Goal: Information Seeking & Learning: Compare options

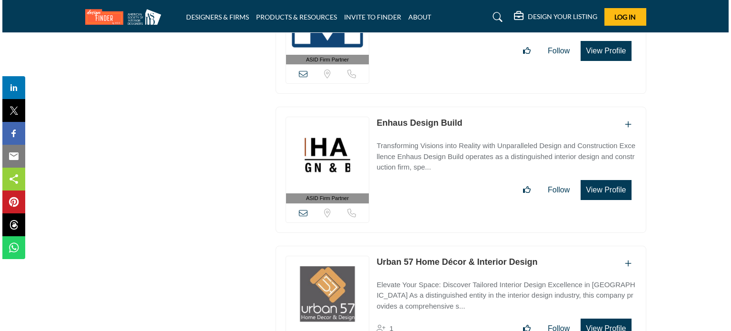
scroll to position [25318, 0]
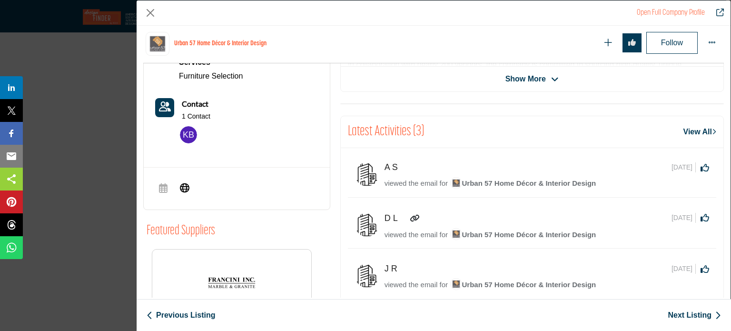
scroll to position [260, 0]
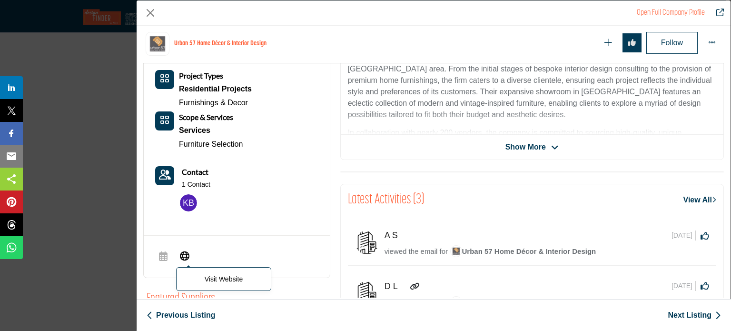
click at [183, 252] on icon "Company Data Modal" at bounding box center [185, 254] width 10 height 11
drag, startPoint x: 149, startPoint y: 12, endPoint x: 159, endPoint y: 16, distance: 10.2
click at [150, 12] on button "Close" at bounding box center [150, 13] width 14 height 14
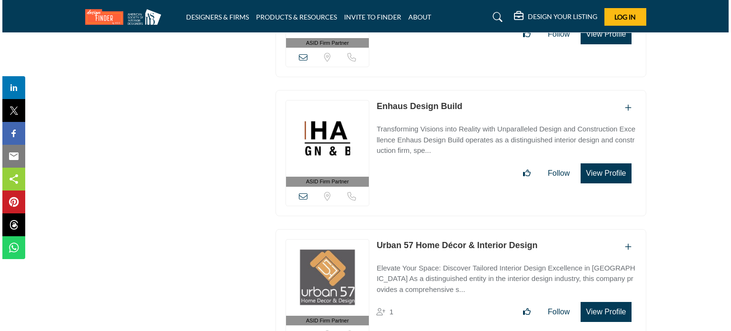
scroll to position [25460, 0]
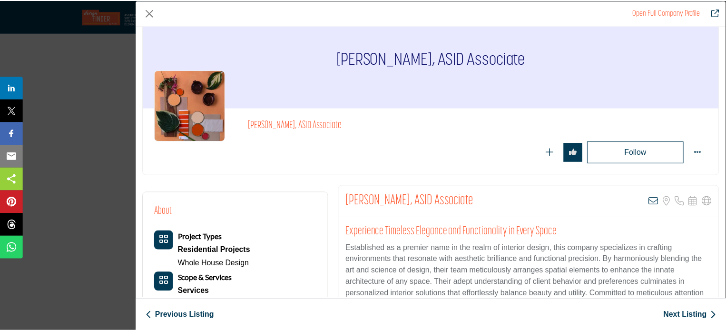
scroll to position [0, 0]
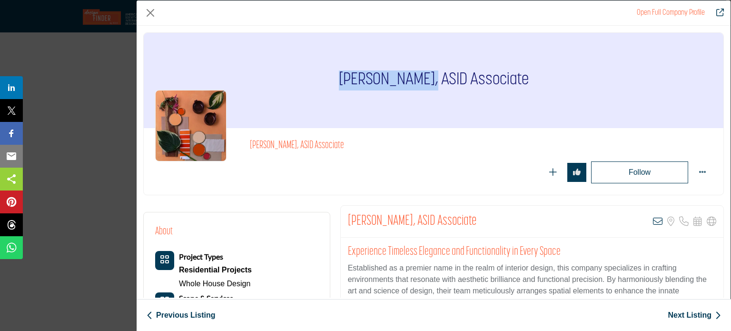
drag, startPoint x: 424, startPoint y: 75, endPoint x: 430, endPoint y: 76, distance: 6.3
click at [430, 76] on div "[PERSON_NAME], ASID Associate" at bounding box center [434, 80] width 580 height 95
copy h1 "Tiva Lovemark,"
click at [162, 10] on div "Open Full Company Profile" at bounding box center [434, 12] width 594 height 25
click at [150, 10] on button "Close" at bounding box center [150, 13] width 14 height 14
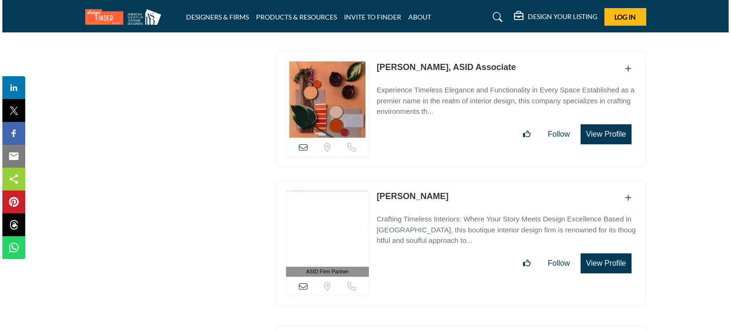
scroll to position [25698, 0]
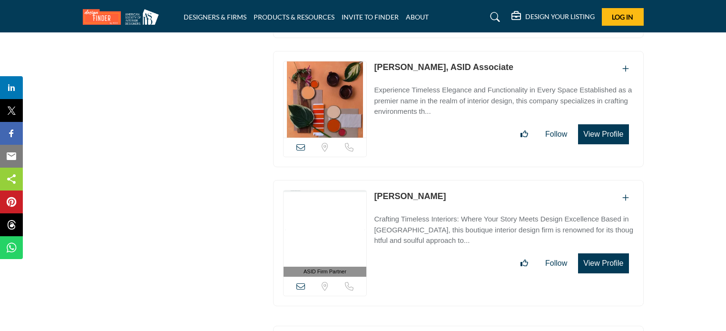
click at [585, 253] on button "View Profile" at bounding box center [603, 263] width 50 height 20
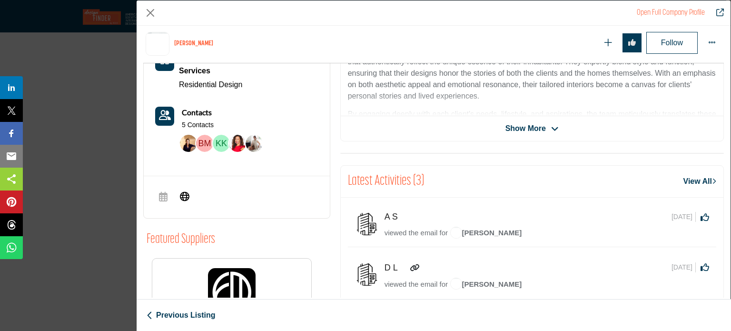
scroll to position [228, 0]
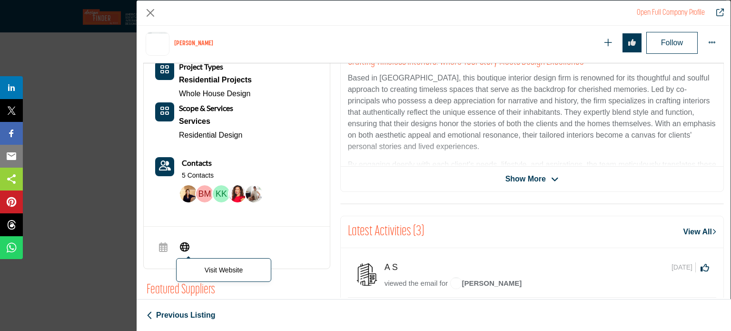
click at [187, 246] on icon "Company Data Modal" at bounding box center [185, 245] width 10 height 11
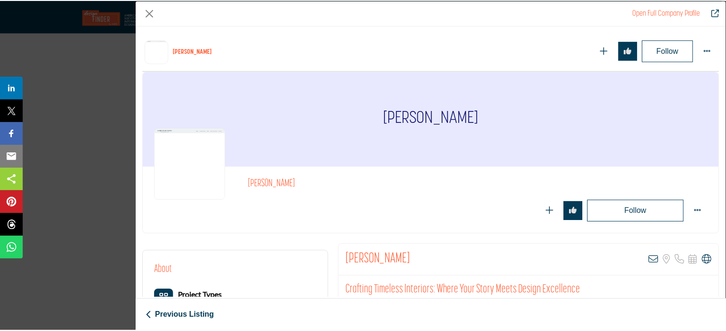
scroll to position [228, 0]
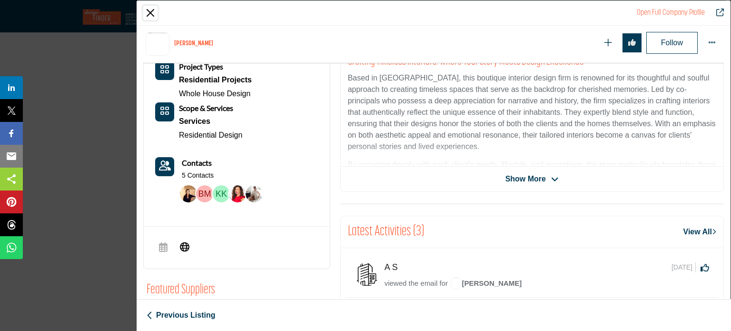
click at [155, 10] on button "Close" at bounding box center [150, 13] width 14 height 14
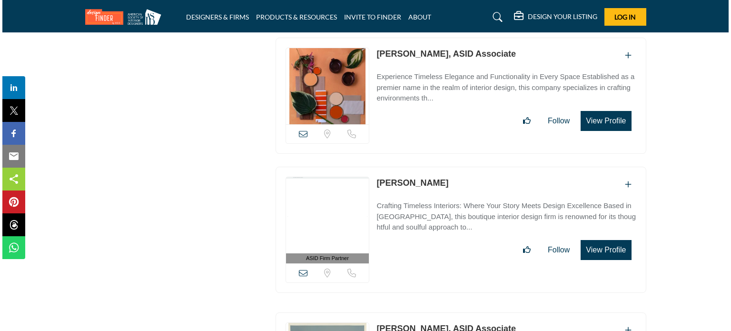
scroll to position [25746, 0]
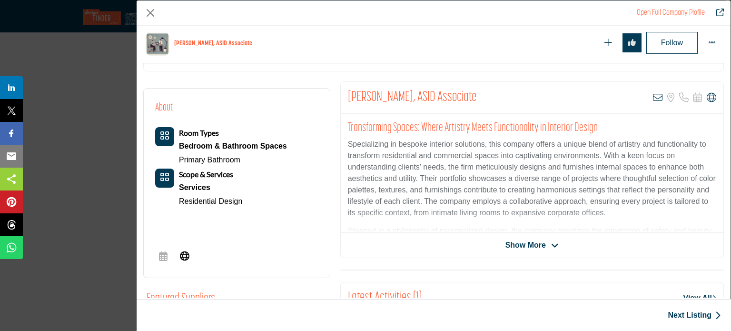
scroll to position [324, 0]
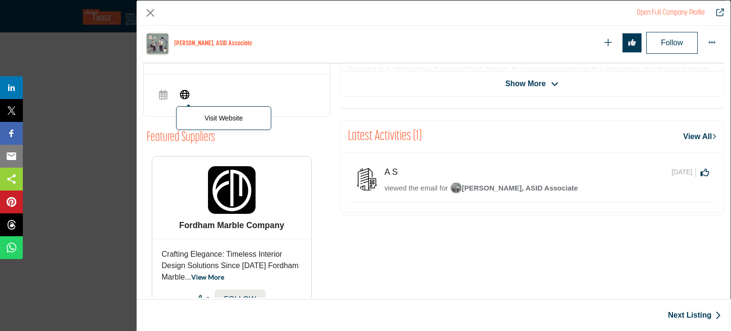
click at [190, 93] on span "Visit Website" at bounding box center [184, 95] width 17 height 19
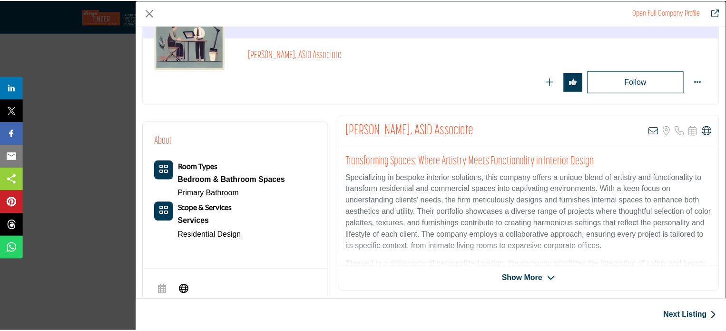
scroll to position [0, 0]
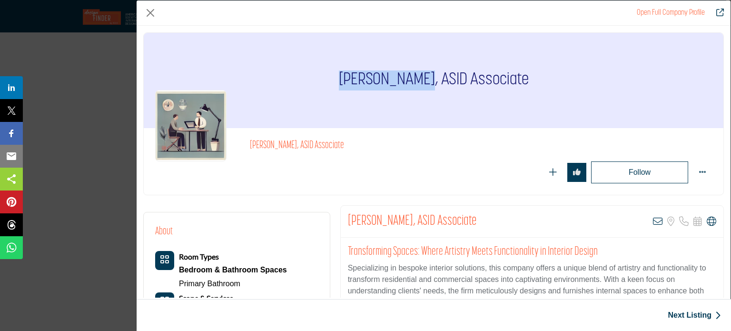
drag, startPoint x: 346, startPoint y: 76, endPoint x: 424, endPoint y: 85, distance: 78.5
click at [424, 85] on div "[PERSON_NAME], ASID Associate" at bounding box center [434, 80] width 580 height 95
copy h1 "Jessica Shuff"
click at [155, 10] on button "Close" at bounding box center [150, 13] width 14 height 14
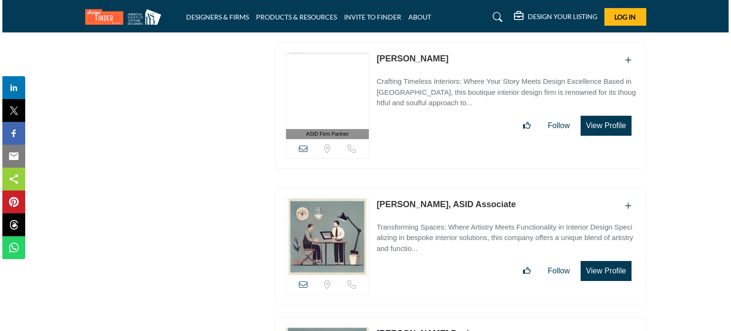
scroll to position [25841, 0]
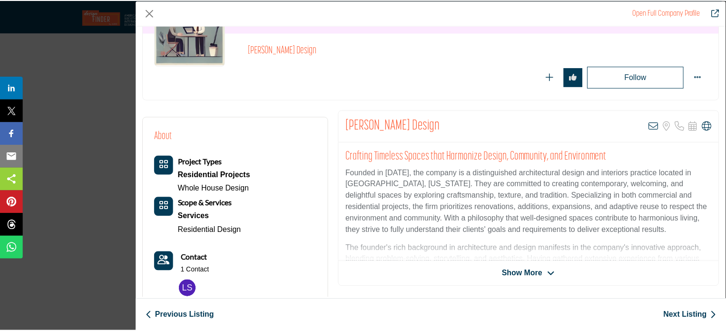
scroll to position [324, 0]
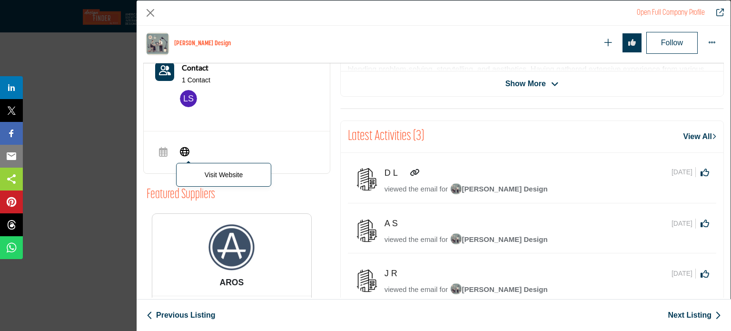
click at [187, 152] on icon "Company Data Modal" at bounding box center [185, 150] width 10 height 11
click at [148, 16] on button "Close" at bounding box center [150, 13] width 14 height 14
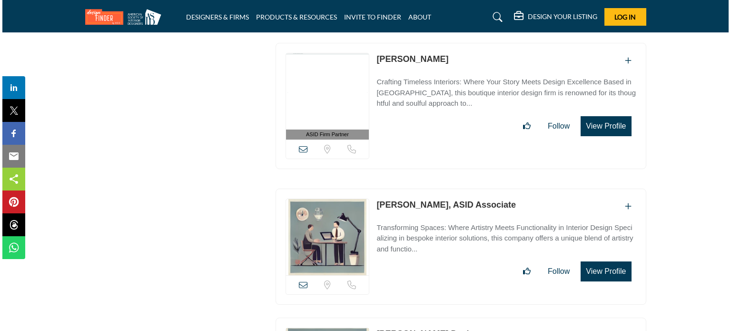
scroll to position [25841, 0]
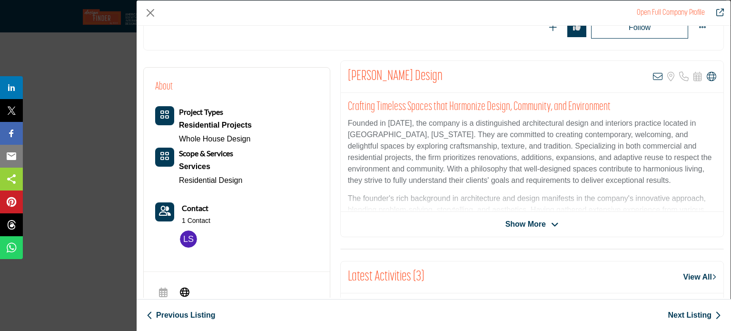
scroll to position [324, 0]
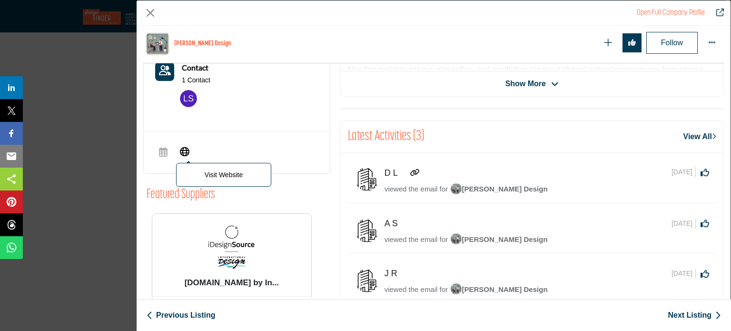
click at [179, 156] on span "Visit Website" at bounding box center [184, 152] width 17 height 19
click at [149, 12] on button "Close" at bounding box center [150, 13] width 14 height 14
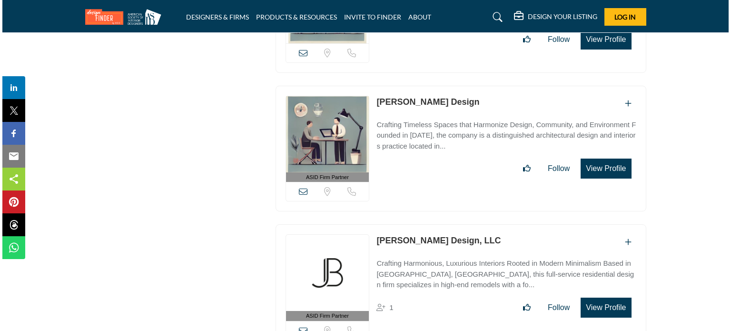
scroll to position [26079, 0]
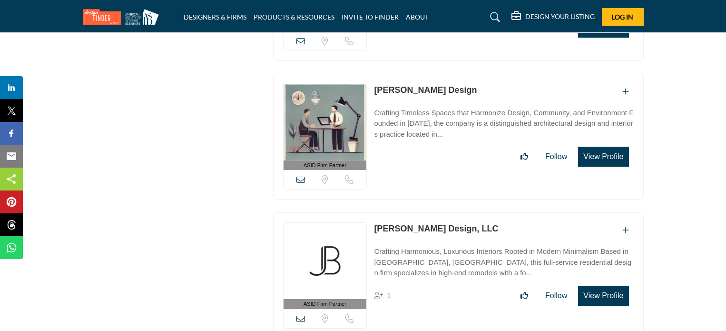
click at [611, 285] on button "View Profile" at bounding box center [603, 295] width 50 height 20
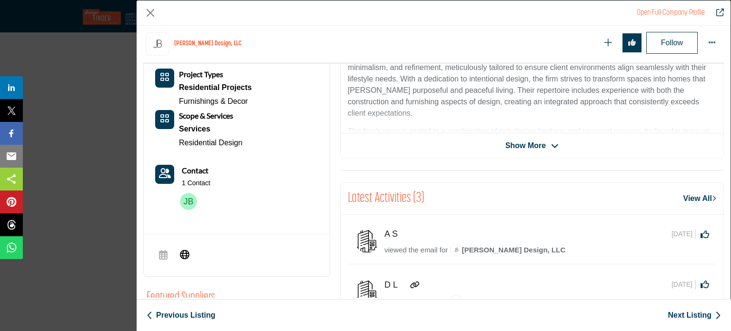
scroll to position [276, 0]
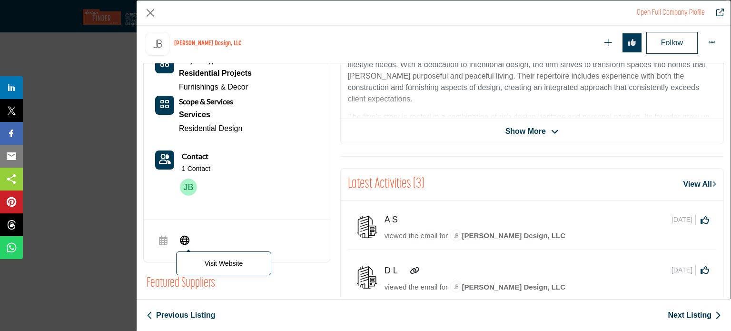
click at [187, 237] on icon "Company Data Modal" at bounding box center [185, 239] width 10 height 11
click at [148, 8] on button "Close" at bounding box center [150, 13] width 14 height 14
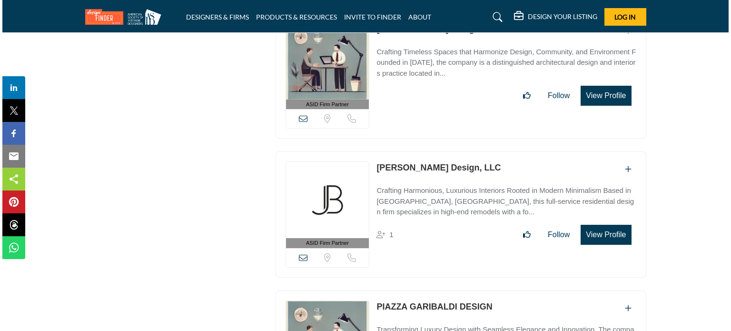
scroll to position [26174, 0]
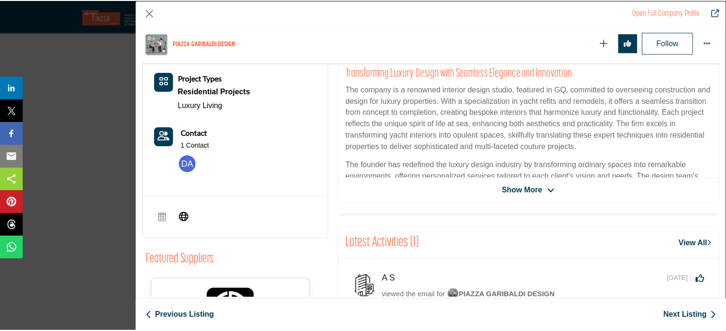
scroll to position [324, 0]
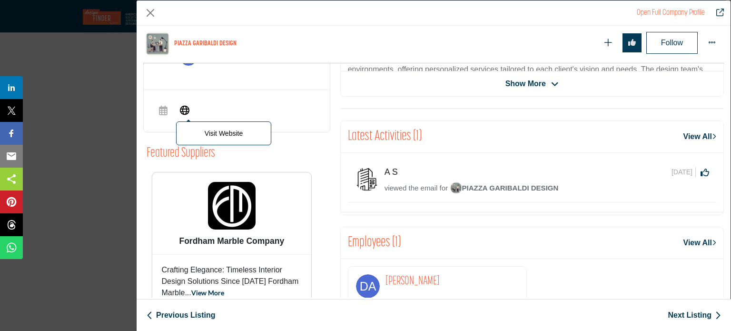
click at [176, 103] on span "Visit Website" at bounding box center [184, 110] width 17 height 19
click at [156, 12] on button "Close" at bounding box center [150, 13] width 14 height 14
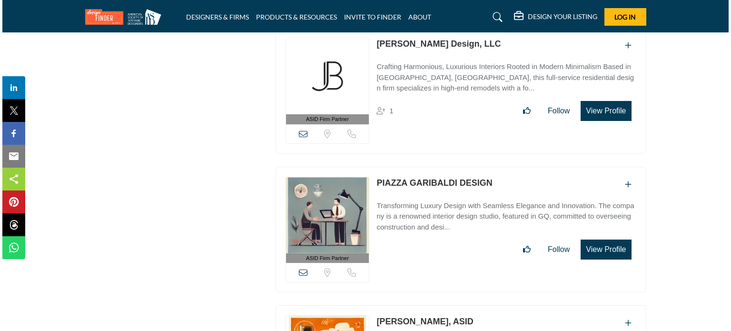
scroll to position [26317, 0]
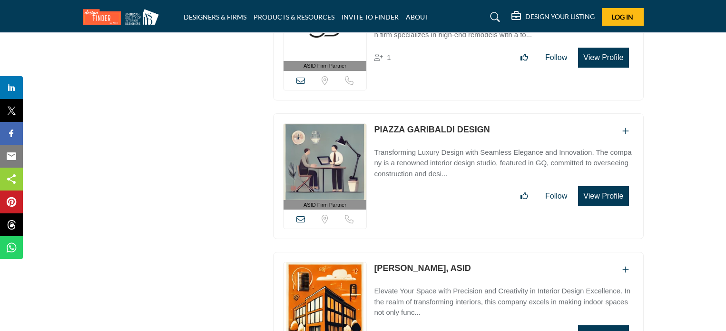
click at [591, 325] on button "View Profile" at bounding box center [603, 335] width 50 height 20
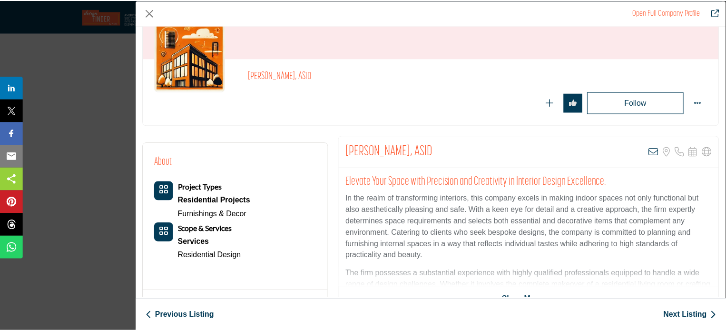
scroll to position [0, 0]
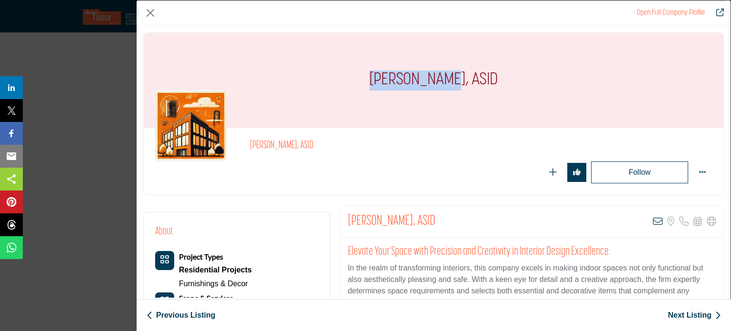
drag, startPoint x: 395, startPoint y: 86, endPoint x: 451, endPoint y: 94, distance: 56.2
click at [451, 94] on div "Audrey Koehn, ASID" at bounding box center [434, 80] width 580 height 95
copy h1 "Audrey Koehn"
click at [144, 6] on button "Close" at bounding box center [150, 13] width 14 height 14
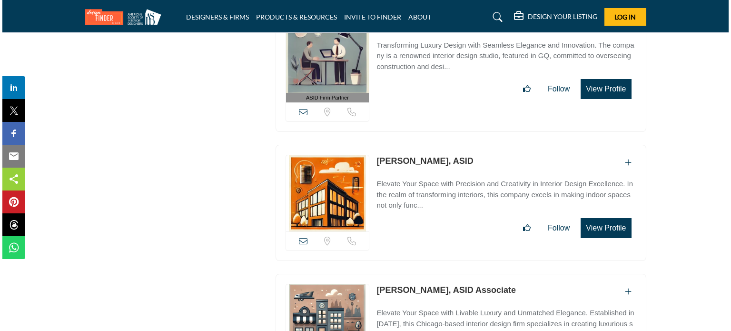
scroll to position [26459, 0]
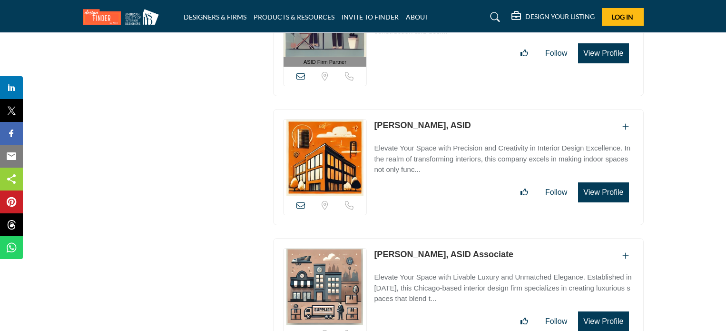
click at [590, 311] on button "View Profile" at bounding box center [603, 321] width 50 height 20
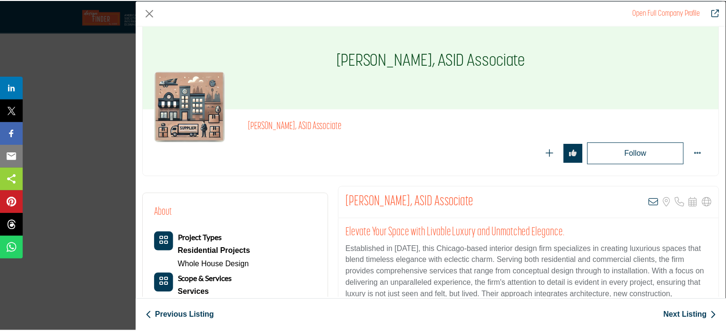
scroll to position [0, 0]
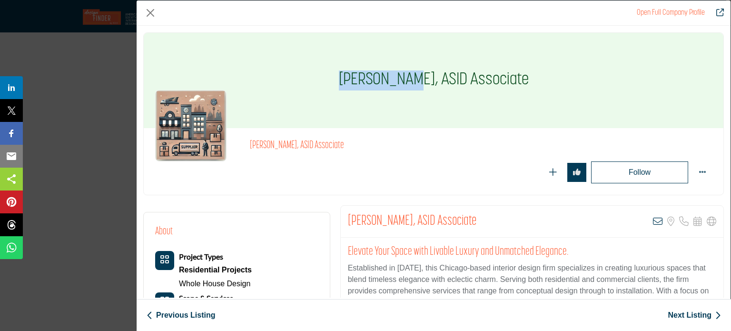
drag, startPoint x: 340, startPoint y: 85, endPoint x: 418, endPoint y: 88, distance: 78.1
click at [418, 88] on div "Brooke Lang, ASID Associate" at bounding box center [434, 80] width 580 height 95
copy h1 "Brooke Lang"
click at [155, 7] on button "Close" at bounding box center [150, 13] width 14 height 14
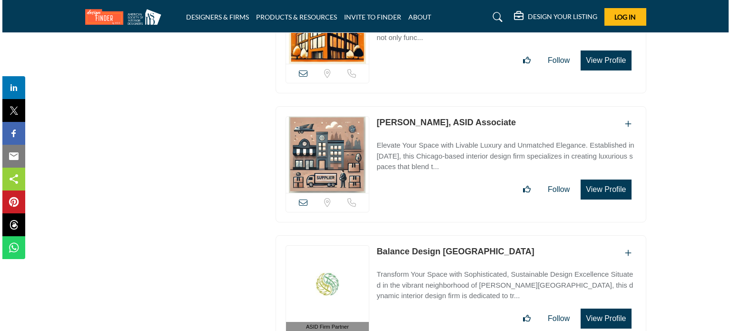
scroll to position [26602, 0]
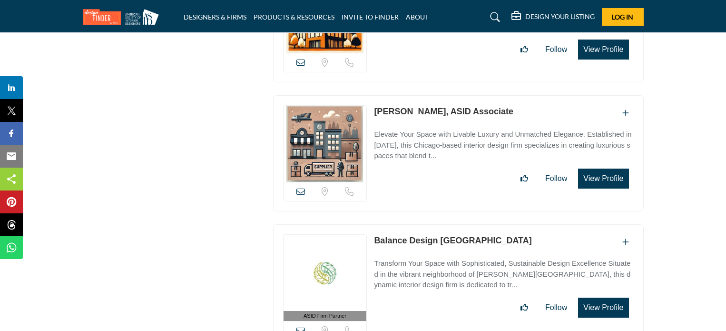
click at [580, 297] on button "View Profile" at bounding box center [603, 307] width 50 height 20
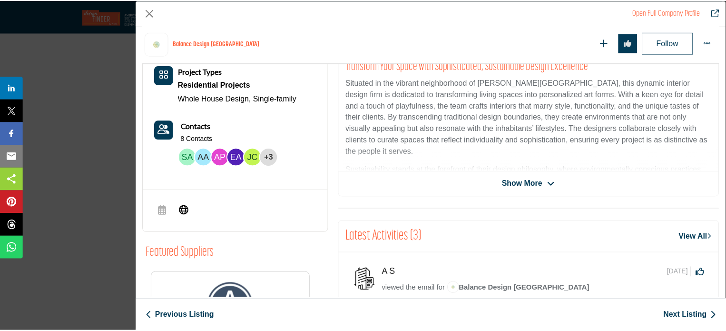
scroll to position [228, 0]
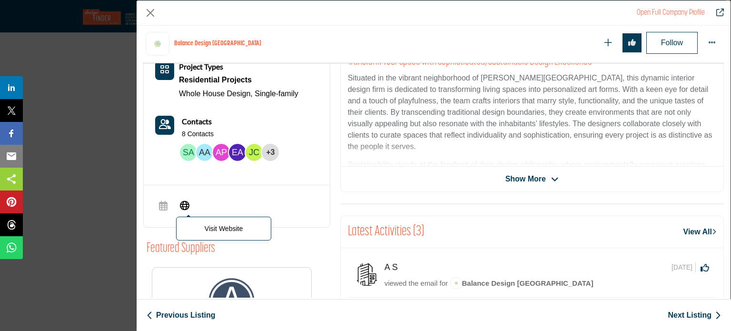
click at [180, 206] on icon "Company Data Modal" at bounding box center [185, 204] width 10 height 11
click at [147, 11] on button "Close" at bounding box center [150, 13] width 14 height 14
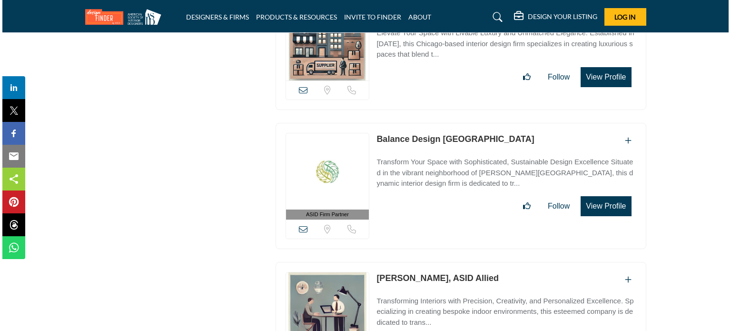
scroll to position [26745, 0]
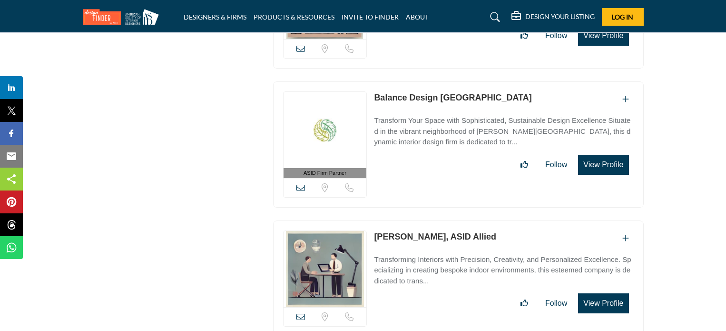
drag, startPoint x: 598, startPoint y: 115, endPoint x: 460, endPoint y: 164, distance: 146.4
click at [598, 293] on button "View Profile" at bounding box center [603, 303] width 50 height 20
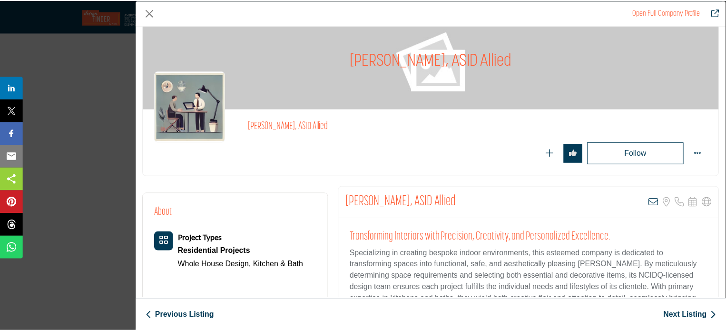
scroll to position [0, 0]
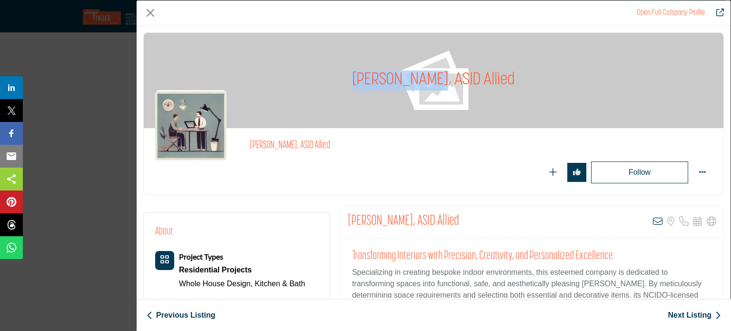
drag, startPoint x: 357, startPoint y: 81, endPoint x: 433, endPoint y: 88, distance: 76.0
click at [433, 88] on div "Abigail Price, ASID Allied" at bounding box center [434, 80] width 580 height 95
copy h1 "Abigail Price"
click at [153, 11] on button "Close" at bounding box center [150, 13] width 14 height 14
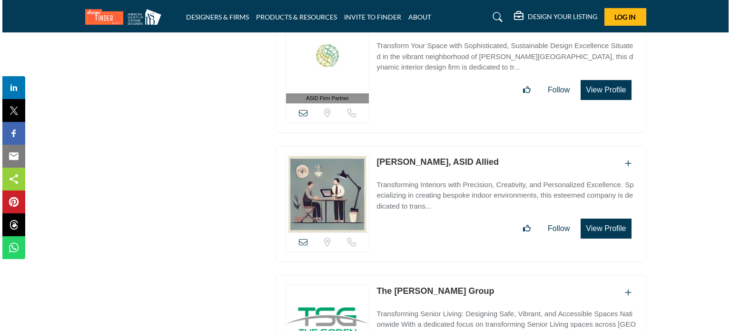
scroll to position [26840, 0]
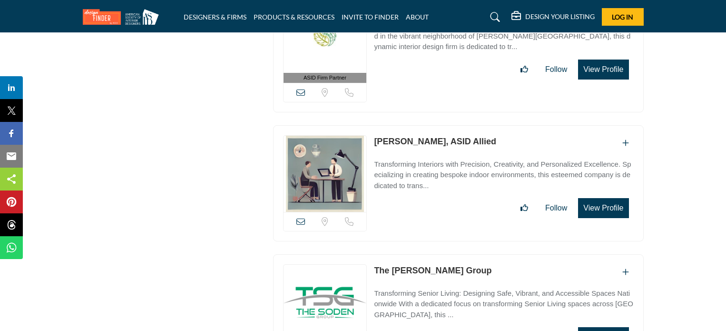
click at [609, 327] on button "View Profile" at bounding box center [603, 337] width 50 height 20
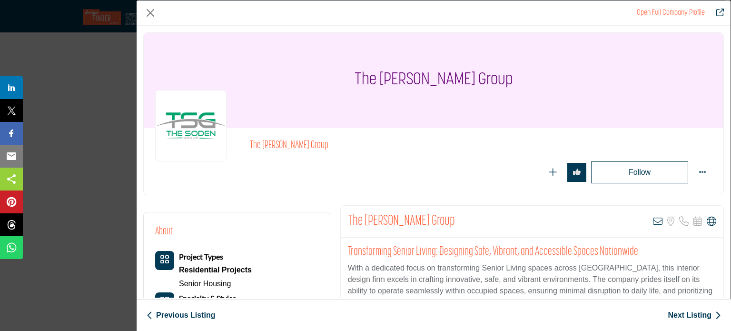
scroll to position [276, 0]
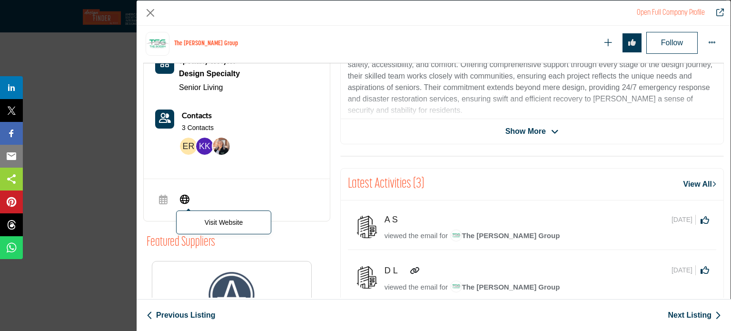
click at [188, 197] on icon "Company Data Modal" at bounding box center [185, 198] width 10 height 11
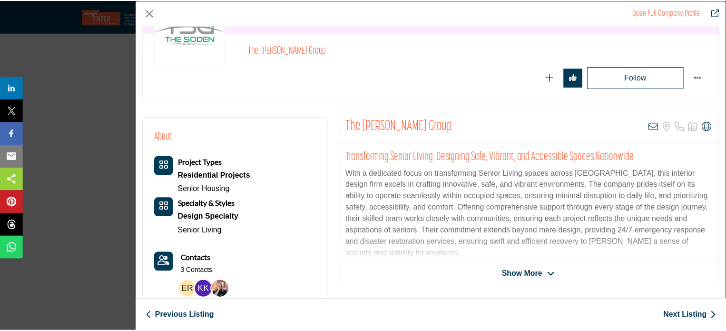
scroll to position [0, 0]
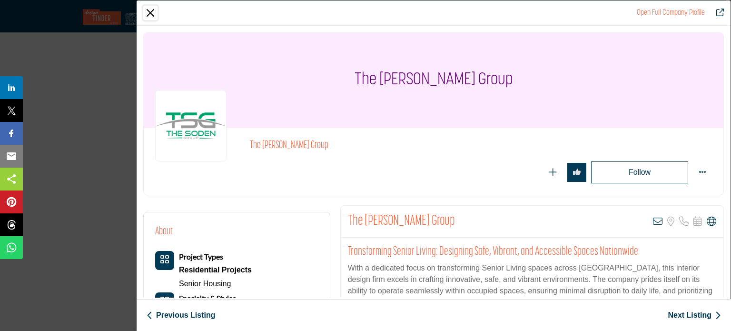
click at [145, 9] on button "Close" at bounding box center [150, 13] width 14 height 14
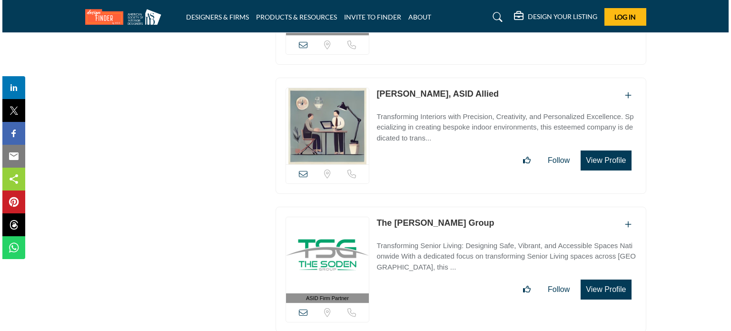
scroll to position [26983, 0]
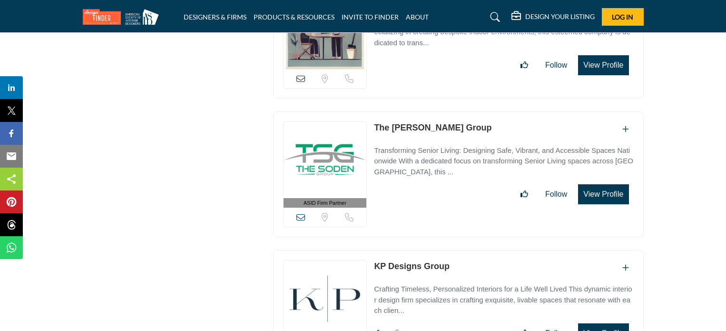
click at [608, 323] on button "View Profile" at bounding box center [603, 333] width 50 height 20
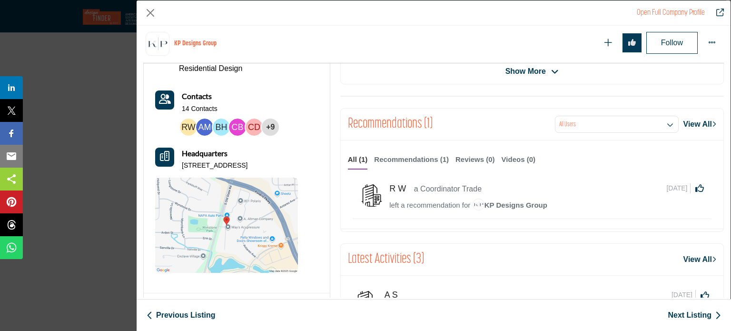
scroll to position [371, 0]
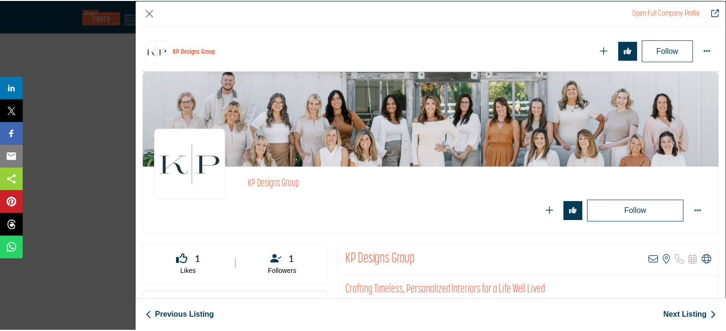
scroll to position [371, 0]
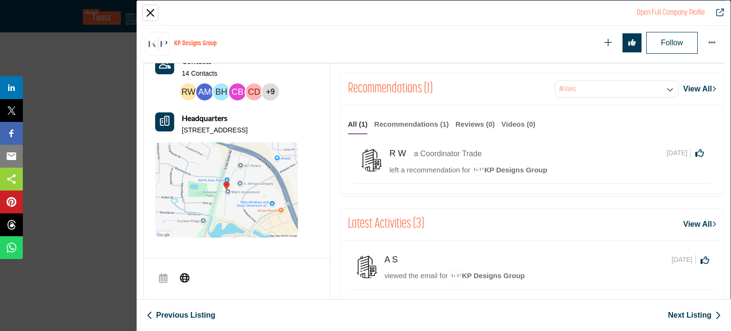
click at [153, 10] on button "Close" at bounding box center [150, 13] width 14 height 14
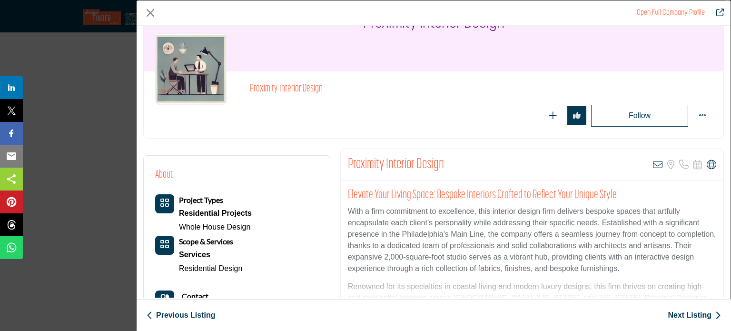
scroll to position [238, 0]
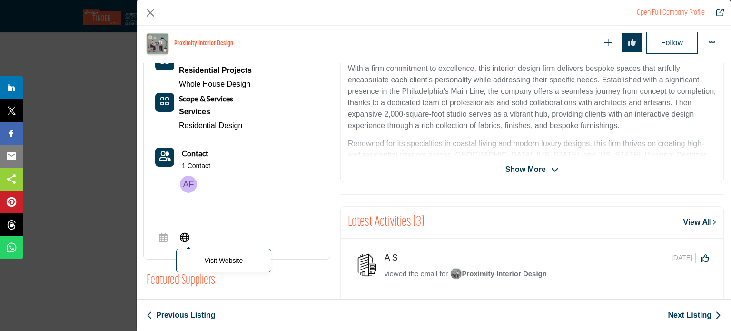
click at [187, 231] on icon "Company Data Modal" at bounding box center [185, 236] width 10 height 11
click at [149, 14] on button "Close" at bounding box center [150, 13] width 14 height 14
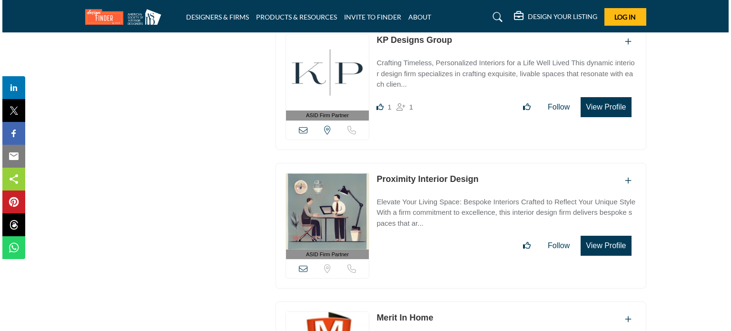
scroll to position [27221, 0]
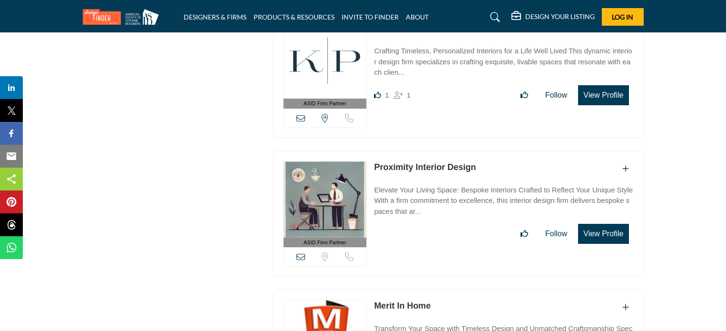
drag, startPoint x: 591, startPoint y: 184, endPoint x: 509, endPoint y: 160, distance: 85.2
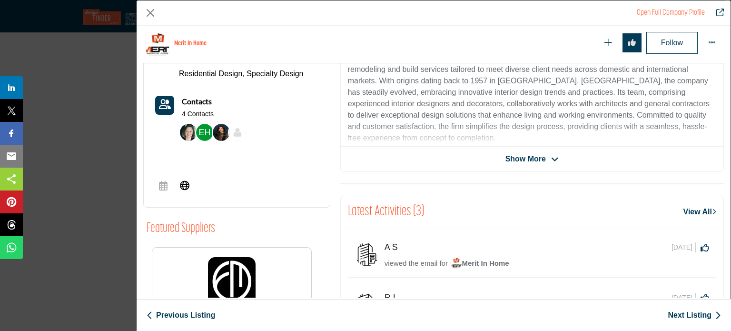
scroll to position [276, 0]
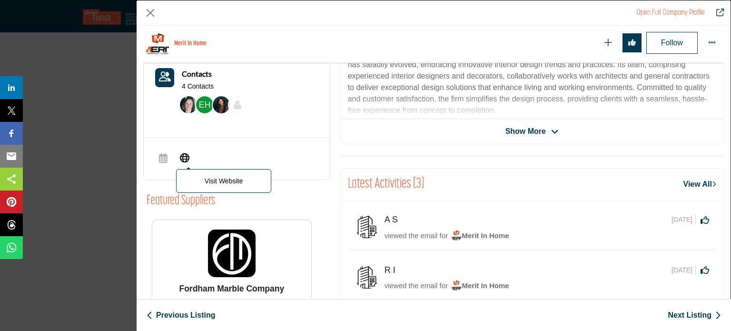
click at [185, 157] on icon "Company Data Modal" at bounding box center [185, 156] width 10 height 11
click at [152, 10] on button "Close" at bounding box center [150, 13] width 14 height 14
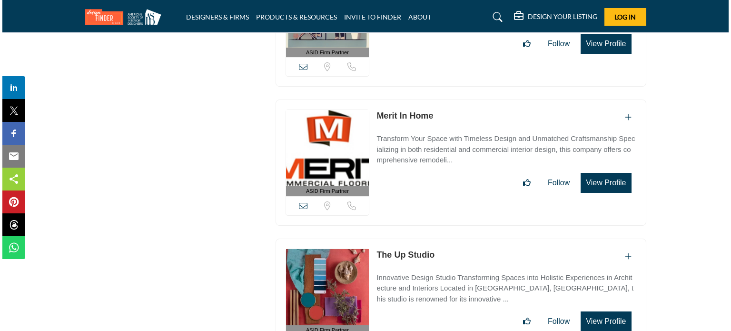
scroll to position [27411, 0]
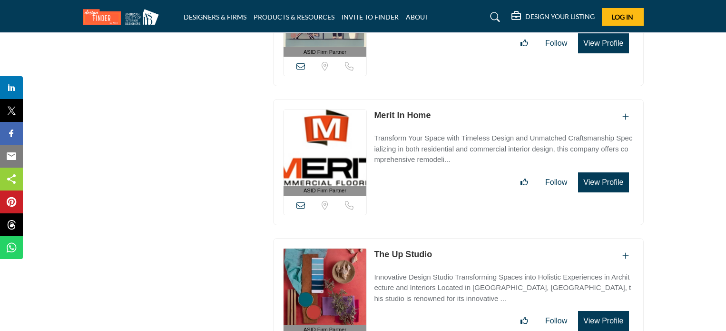
click at [592, 311] on button "View Profile" at bounding box center [603, 321] width 50 height 20
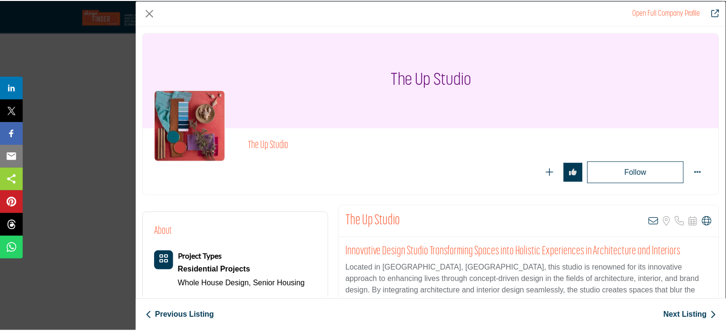
scroll to position [228, 0]
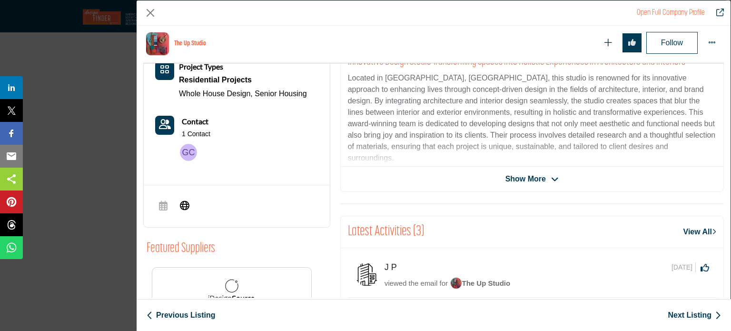
click at [174, 221] on div "Sorry, but we don't have a scheduler URL for this listing Visit Website" at bounding box center [237, 206] width 186 height 42
click at [182, 207] on icon "Company Data Modal" at bounding box center [185, 204] width 10 height 11
click at [150, 9] on button "Close" at bounding box center [150, 13] width 14 height 14
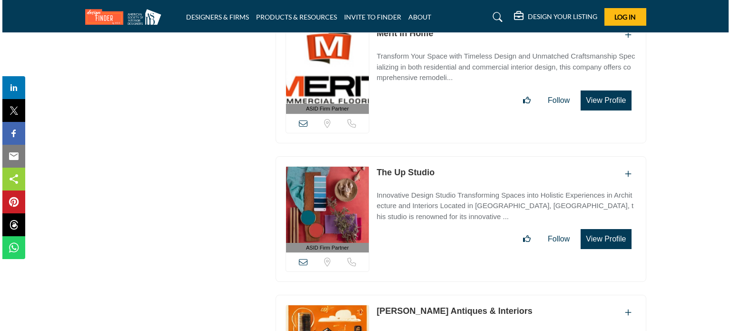
scroll to position [27506, 0]
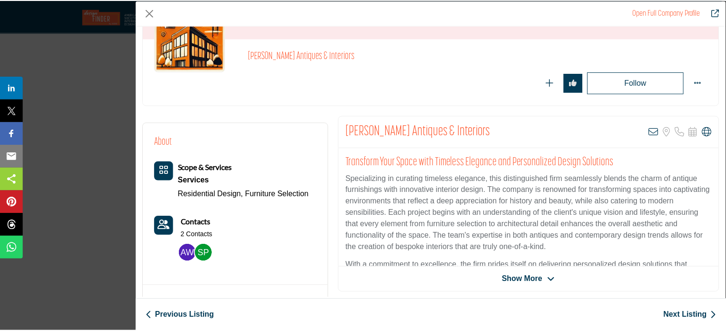
scroll to position [228, 0]
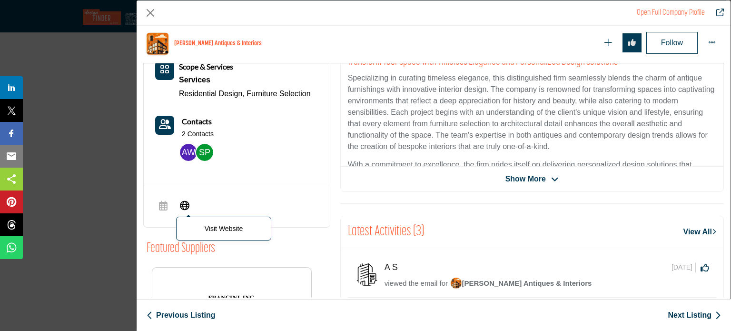
click at [192, 205] on span "Visit Website" at bounding box center [184, 206] width 17 height 19
click at [154, 12] on button "Close" at bounding box center [150, 13] width 14 height 14
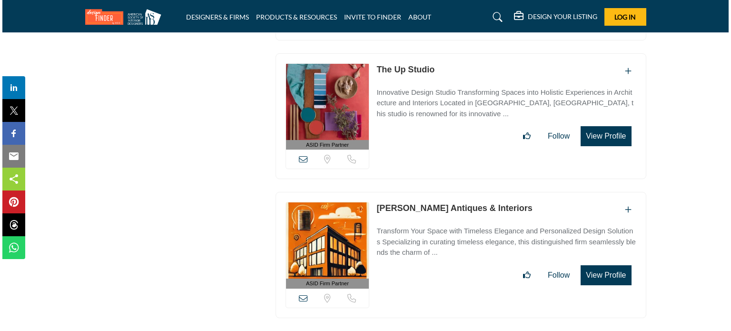
scroll to position [27649, 0]
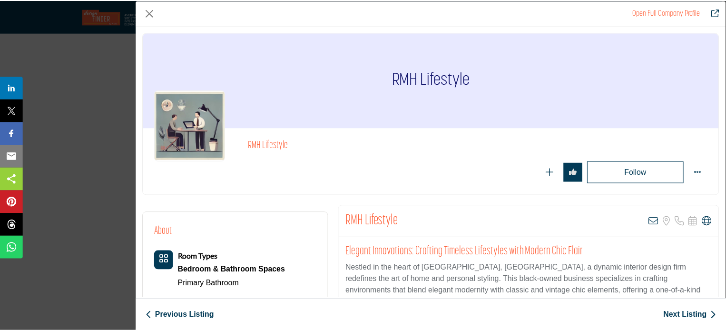
scroll to position [143, 0]
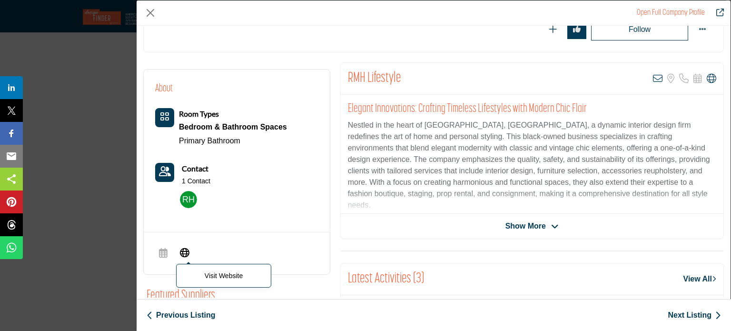
click at [187, 254] on icon "Company Data Modal" at bounding box center [185, 251] width 10 height 11
click at [149, 17] on button "Close" at bounding box center [150, 13] width 14 height 14
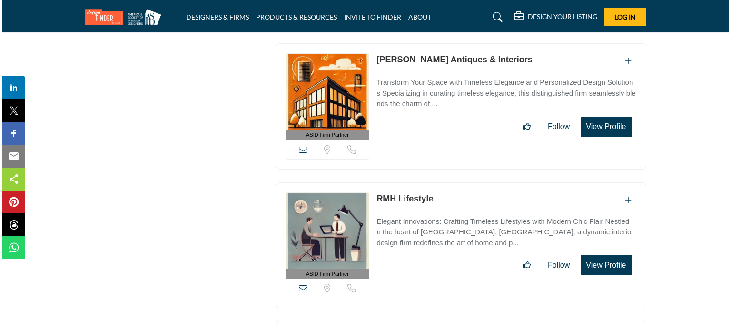
scroll to position [27792, 0]
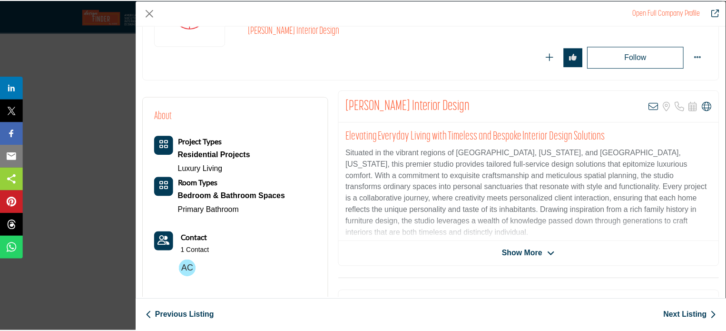
scroll to position [143, 0]
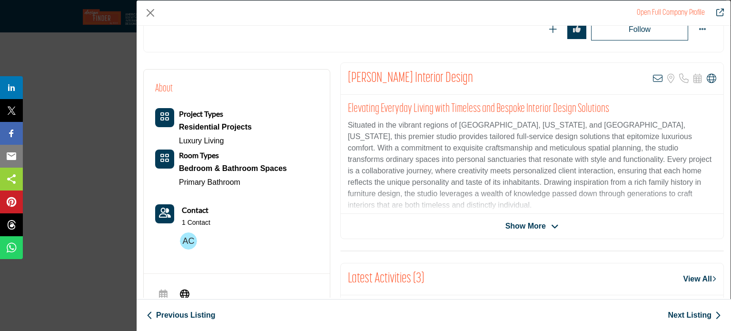
click at [183, 289] on icon "Company Data Modal" at bounding box center [185, 292] width 10 height 11
click at [150, 12] on button "Close" at bounding box center [150, 13] width 14 height 14
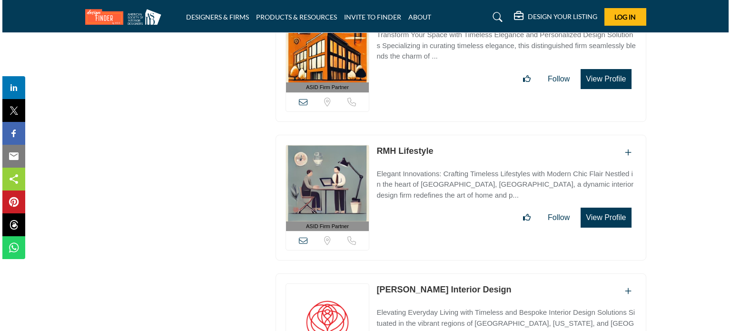
scroll to position [27934, 0]
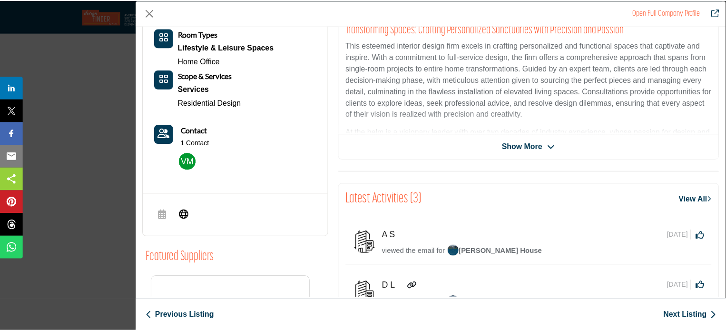
scroll to position [324, 0]
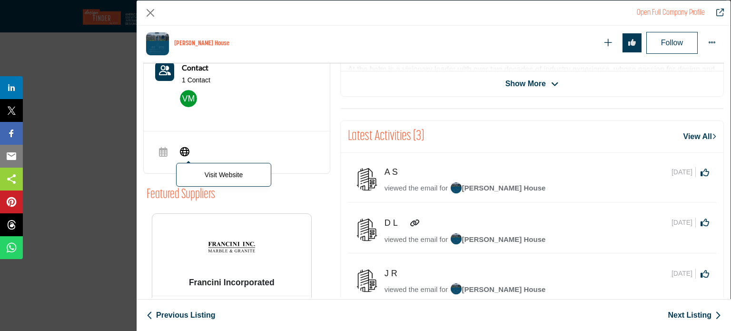
click at [184, 155] on span "Visit Website" at bounding box center [184, 152] width 17 height 19
click at [157, 7] on button "Close" at bounding box center [150, 13] width 14 height 14
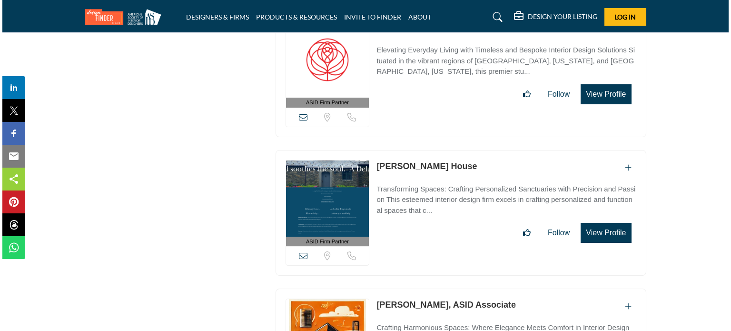
scroll to position [28125, 0]
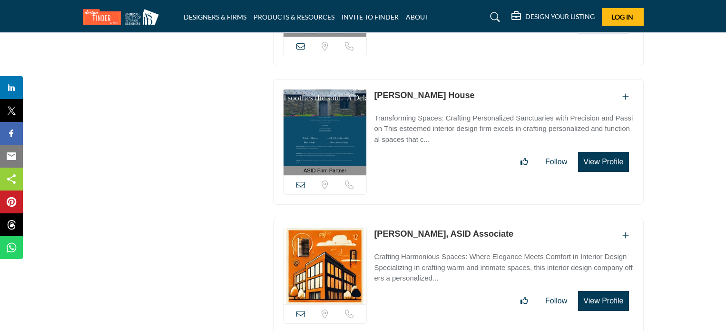
click at [616, 291] on button "View Profile" at bounding box center [603, 301] width 50 height 20
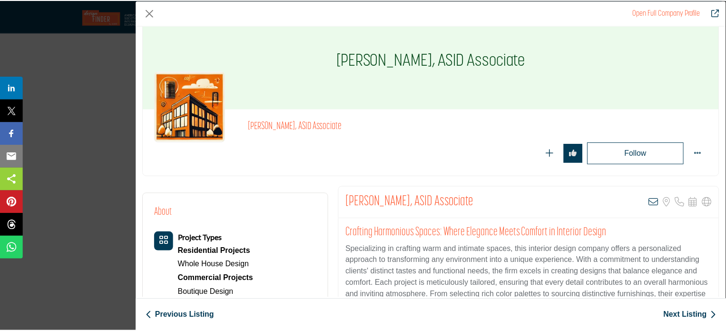
scroll to position [0, 0]
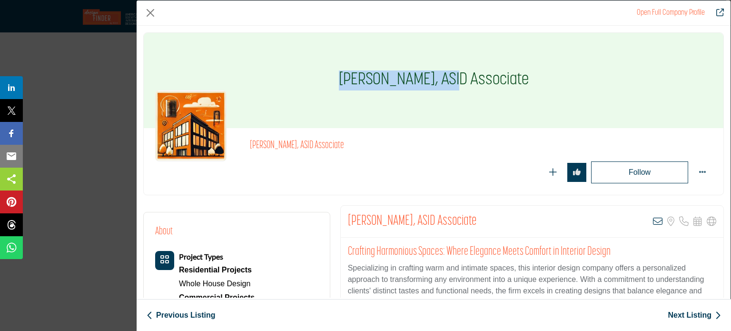
drag, startPoint x: 335, startPoint y: 82, endPoint x: 437, endPoint y: 93, distance: 102.9
click at [437, 93] on h1 "[PERSON_NAME], ASID Associate" at bounding box center [434, 80] width 190 height 95
copy h1 "Jennifer Petrosino"
click at [158, 9] on div "Open Full Company Profile" at bounding box center [434, 12] width 594 height 25
click at [147, 14] on button "Close" at bounding box center [150, 13] width 14 height 14
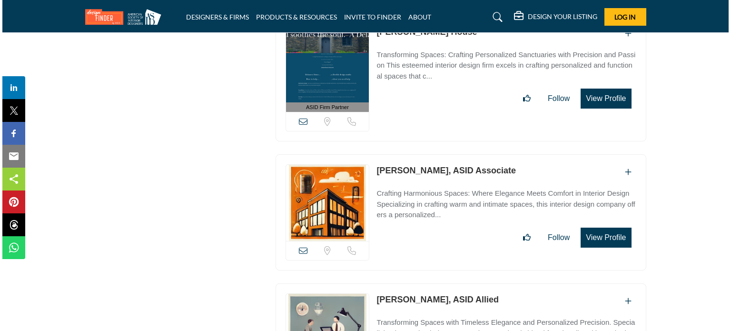
scroll to position [28220, 0]
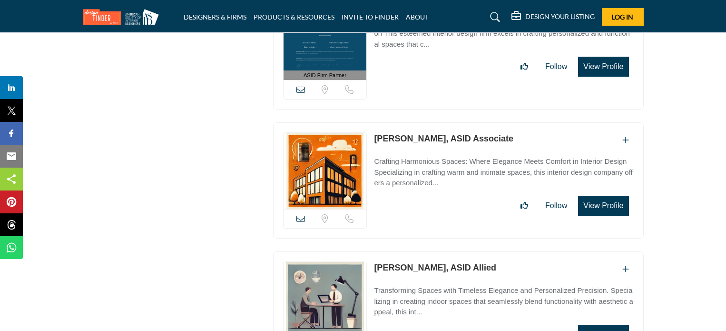
click at [608, 324] on button "View Profile" at bounding box center [603, 334] width 50 height 20
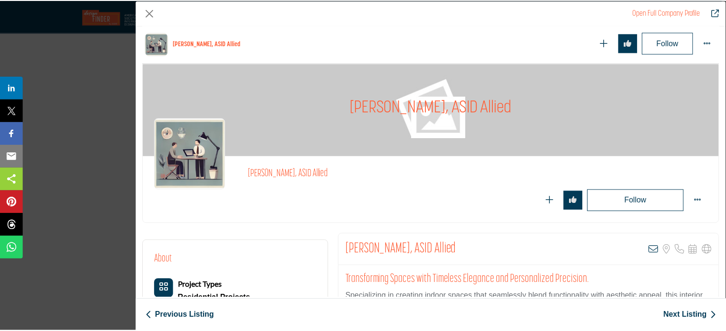
scroll to position [0, 0]
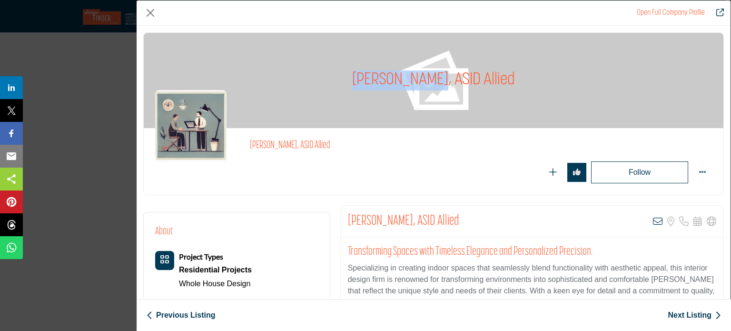
drag, startPoint x: 360, startPoint y: 74, endPoint x: 435, endPoint y: 76, distance: 75.7
click at [435, 76] on h1 "[PERSON_NAME], ASID Allied" at bounding box center [433, 80] width 163 height 95
copy h1 "Elisa Cimmino"
click at [143, 14] on div "Open Full Company Profile" at bounding box center [434, 12] width 594 height 25
click at [157, 7] on button "Close" at bounding box center [150, 13] width 14 height 14
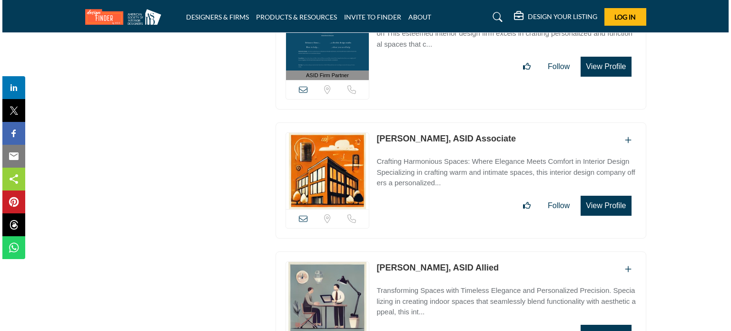
scroll to position [28363, 0]
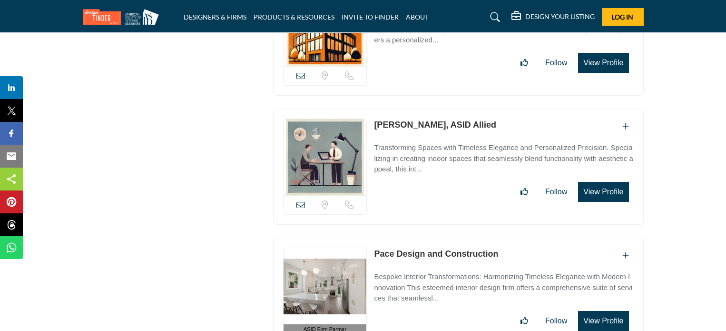
click at [617, 311] on button "View Profile" at bounding box center [603, 321] width 50 height 20
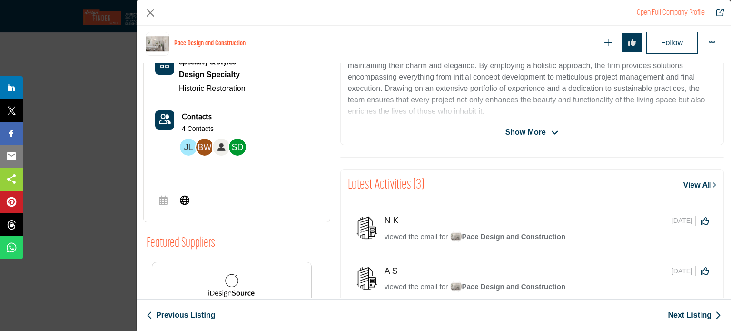
scroll to position [276, 0]
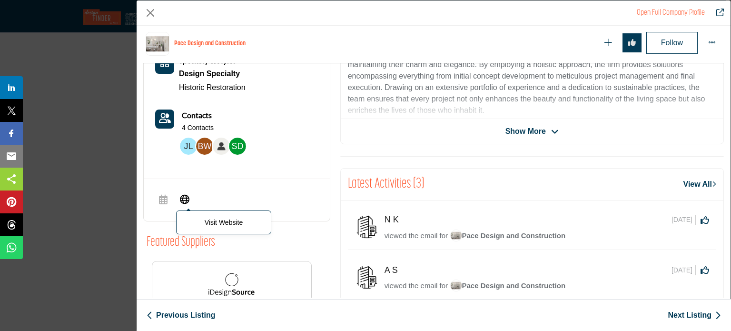
click at [189, 201] on span "Visit Website" at bounding box center [184, 199] width 17 height 19
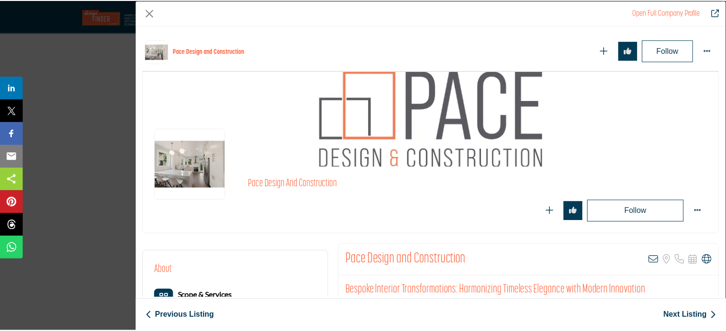
scroll to position [276, 0]
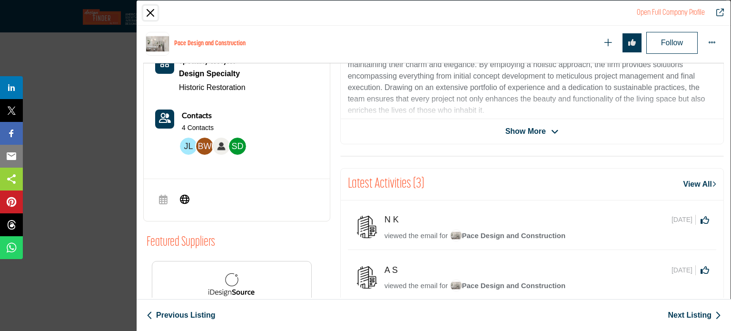
click at [149, 10] on button "Close" at bounding box center [150, 13] width 14 height 14
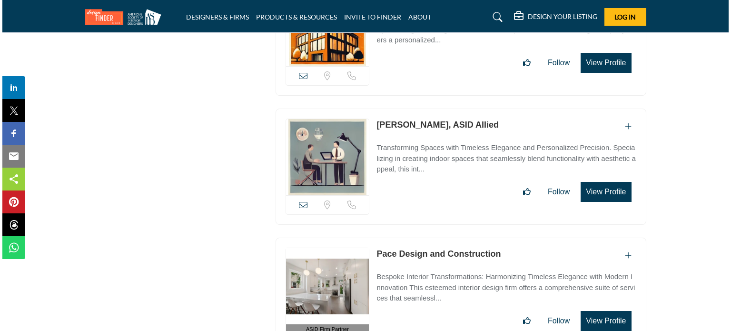
scroll to position [28458, 0]
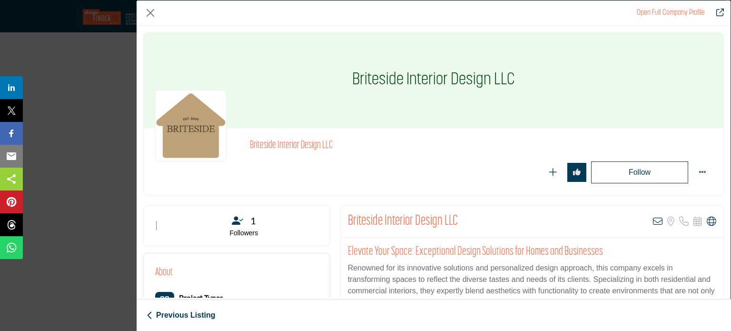
scroll to position [276, 0]
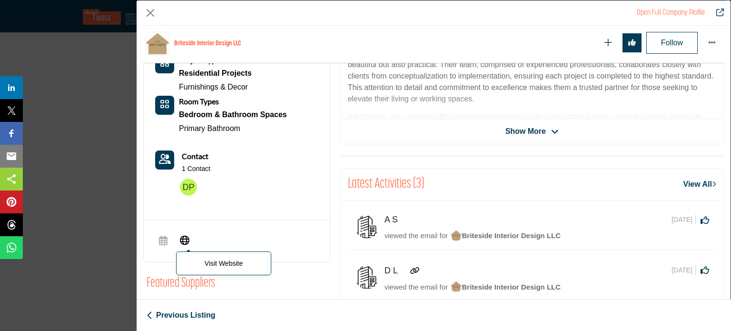
click at [183, 236] on icon "Company Data Modal" at bounding box center [185, 239] width 10 height 11
click at [147, 11] on button "Close" at bounding box center [150, 13] width 14 height 14
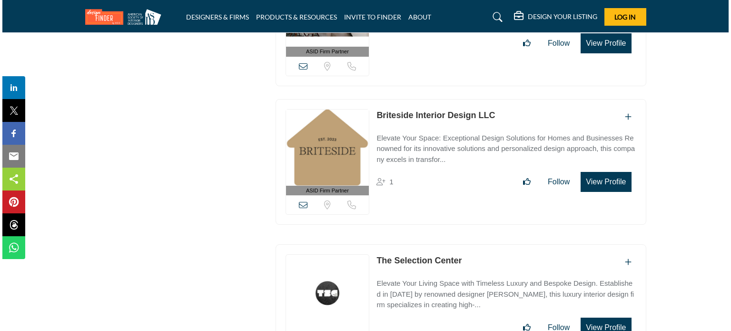
scroll to position [28648, 0]
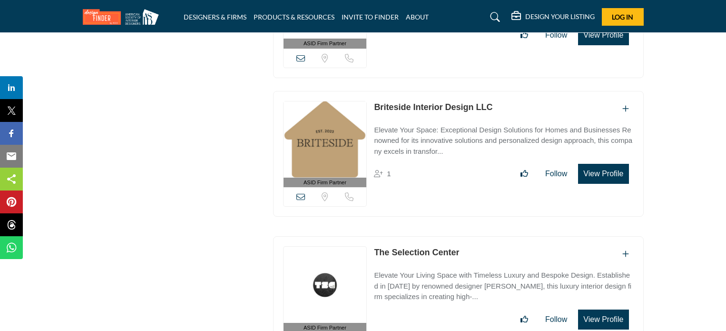
click at [615, 309] on button "View Profile" at bounding box center [603, 319] width 50 height 20
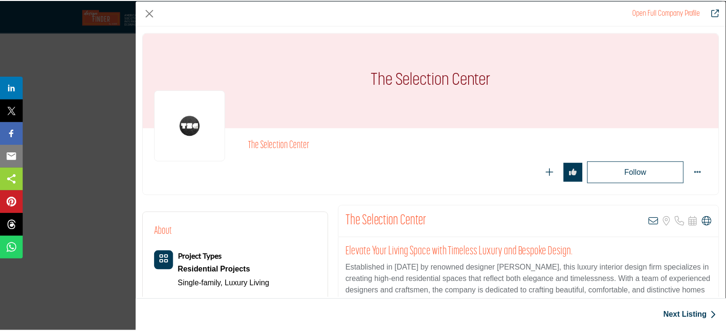
scroll to position [324, 0]
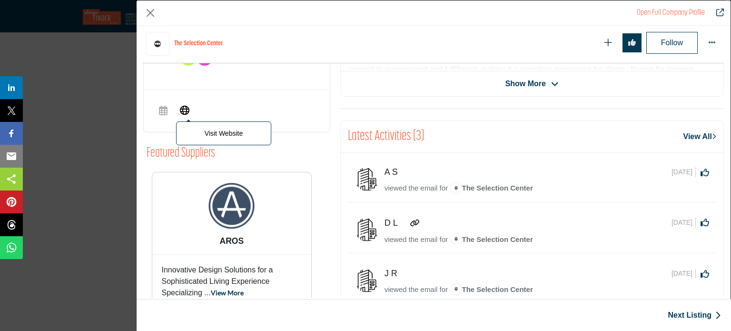
click at [186, 108] on icon "Company Data Modal" at bounding box center [185, 109] width 10 height 11
click at [148, 13] on button "Close" at bounding box center [150, 13] width 14 height 14
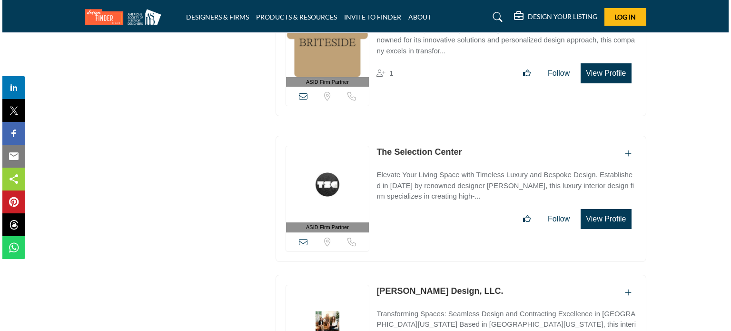
scroll to position [28791, 0]
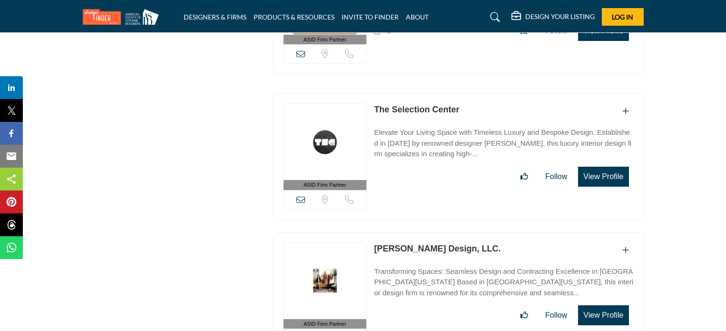
click at [602, 232] on div "ASID Firm Partner ASID Firm Partners are design companies with ASID-qualified i…" at bounding box center [458, 295] width 371 height 126
click at [601, 305] on button "View Profile" at bounding box center [603, 315] width 50 height 20
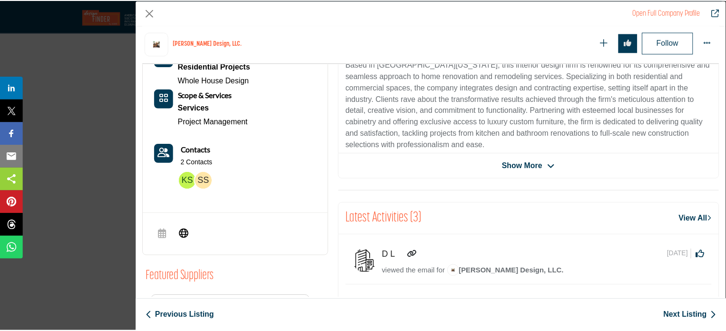
scroll to position [276, 0]
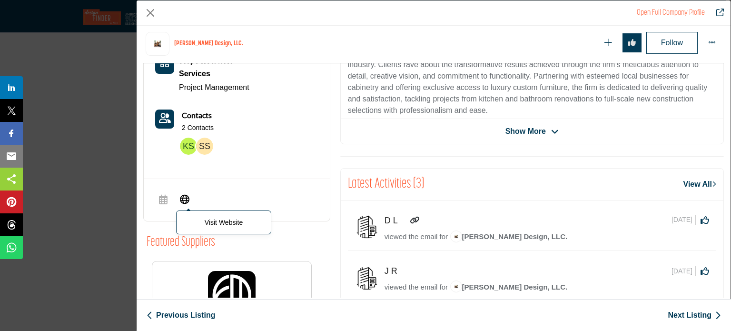
click at [186, 198] on icon "Company Data Modal" at bounding box center [185, 198] width 10 height 11
click at [156, 10] on button "Close" at bounding box center [150, 13] width 14 height 14
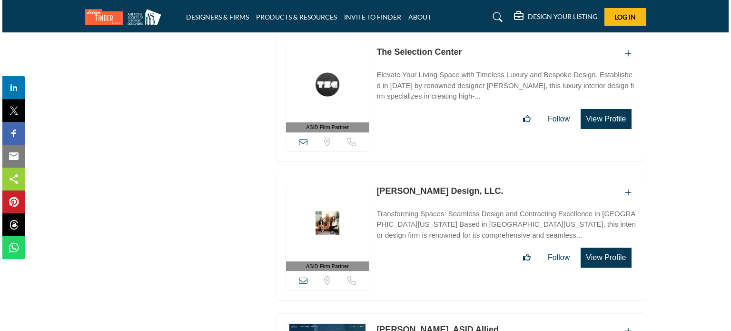
scroll to position [28886, 0]
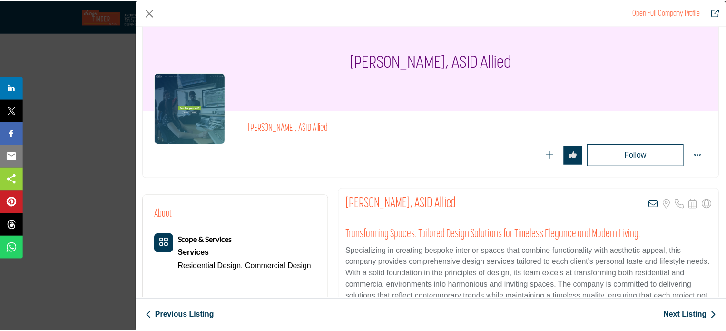
scroll to position [0, 0]
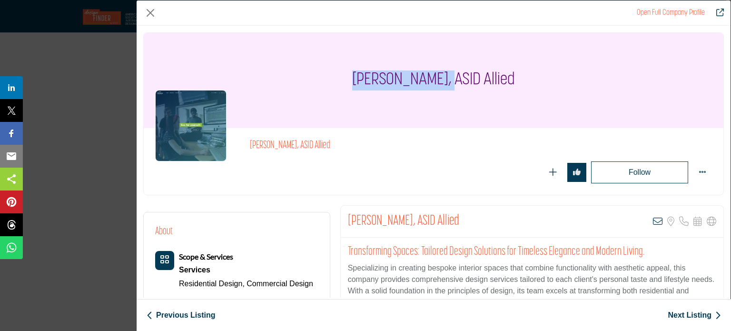
drag, startPoint x: 361, startPoint y: 79, endPoint x: 446, endPoint y: 93, distance: 86.2
click at [449, 91] on div "[PERSON_NAME], ASID Allied" at bounding box center [434, 80] width 580 height 95
copy h1 "Shaniqua Thomas"
click at [148, 9] on button "Close" at bounding box center [150, 13] width 14 height 14
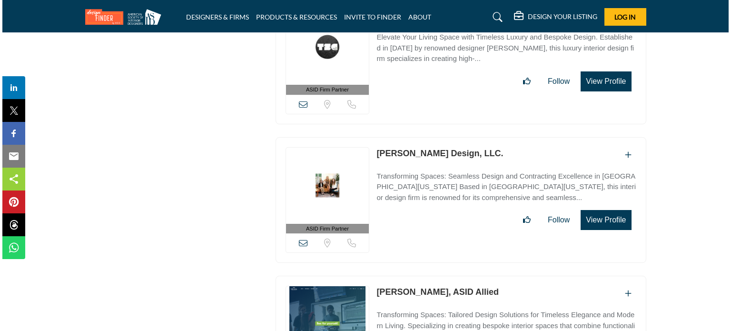
scroll to position [29076, 0]
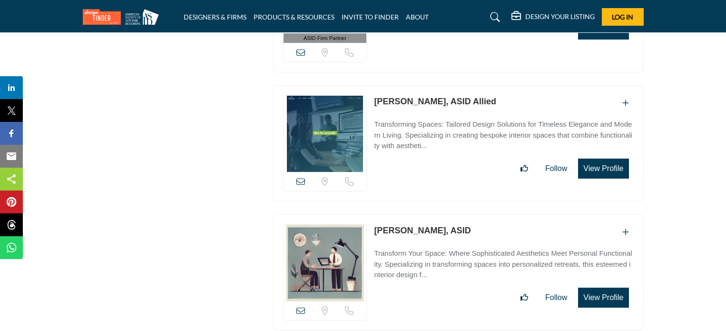
click at [606, 224] on div "[PERSON_NAME], ASID" at bounding box center [503, 265] width 259 height 83
click at [606, 287] on button "View Profile" at bounding box center [603, 297] width 50 height 20
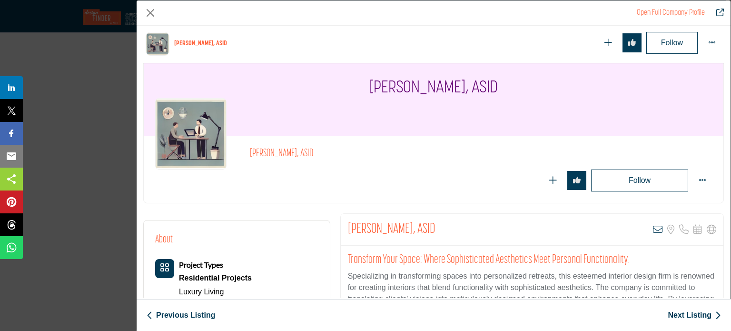
scroll to position [0, 0]
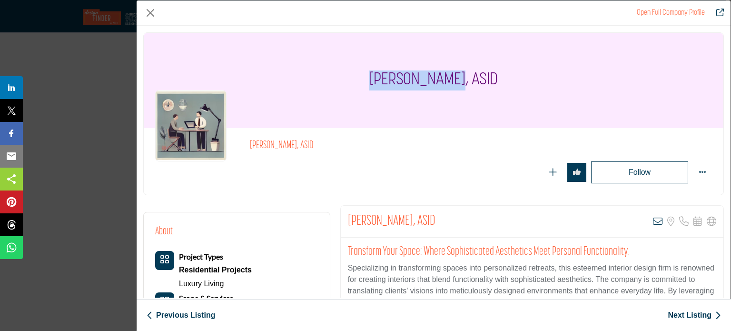
drag, startPoint x: 370, startPoint y: 83, endPoint x: 450, endPoint y: 83, distance: 79.9
click at [450, 83] on div "[PERSON_NAME], ASID" at bounding box center [434, 80] width 580 height 95
copy h1 "Laura O'Brien"
drag, startPoint x: 257, startPoint y: 140, endPoint x: 275, endPoint y: 120, distance: 26.6
click at [261, 138] on div "[PERSON_NAME], ASID" at bounding box center [434, 161] width 580 height 67
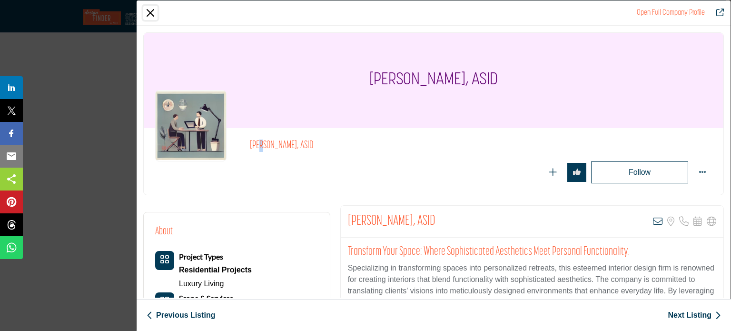
click at [151, 12] on button "Close" at bounding box center [150, 13] width 14 height 14
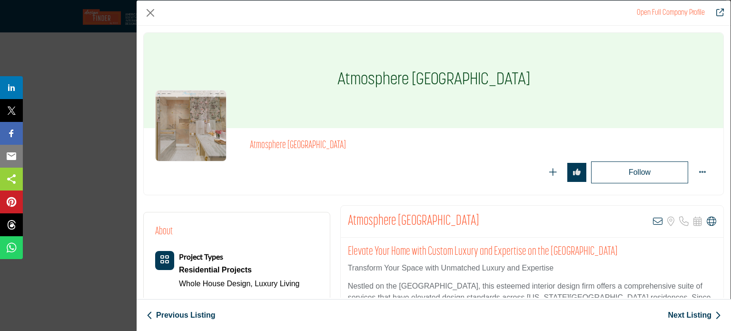
scroll to position [228, 0]
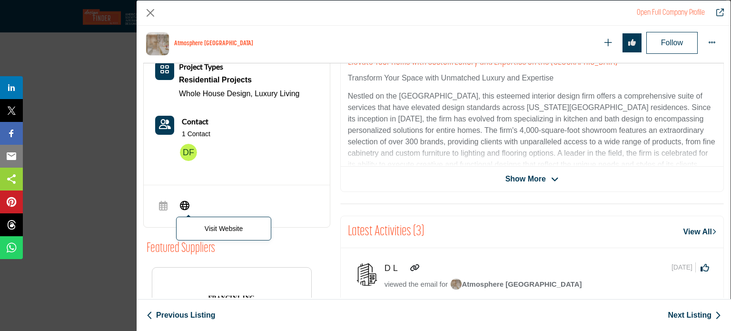
click at [182, 206] on icon "Company Data Modal" at bounding box center [185, 204] width 10 height 11
click at [145, 6] on button "Close" at bounding box center [150, 13] width 14 height 14
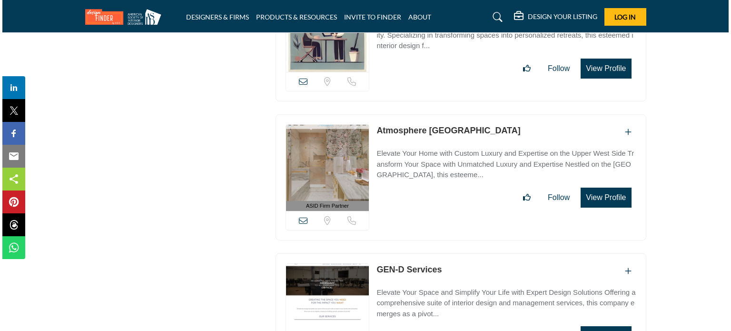
scroll to position [29314, 0]
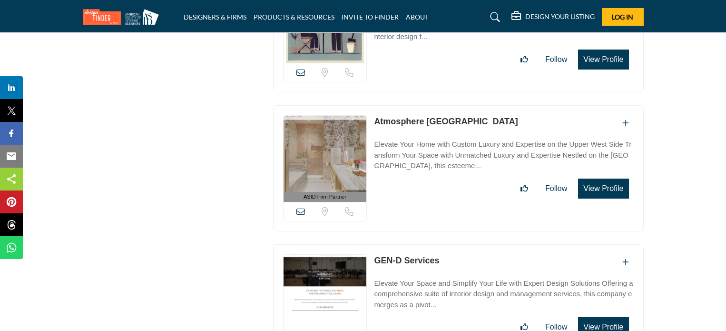
click at [618, 317] on button "View Profile" at bounding box center [603, 327] width 50 height 20
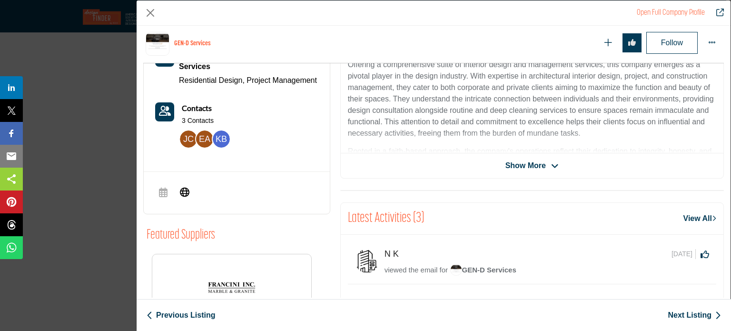
scroll to position [324, 0]
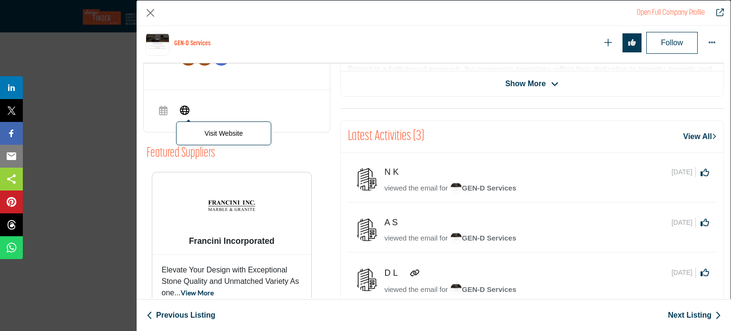
click at [183, 115] on icon "Company Data Modal" at bounding box center [185, 109] width 10 height 11
click at [150, 17] on button "Close" at bounding box center [150, 13] width 14 height 14
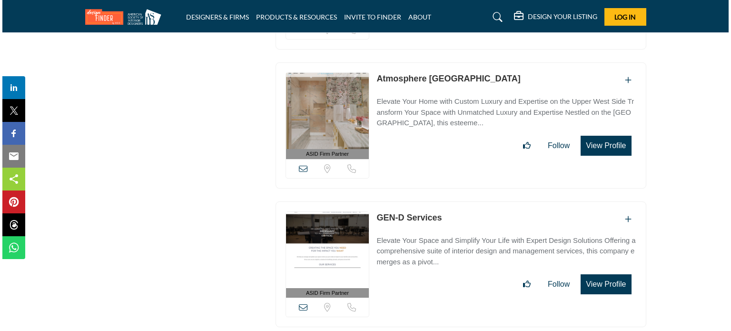
scroll to position [29457, 0]
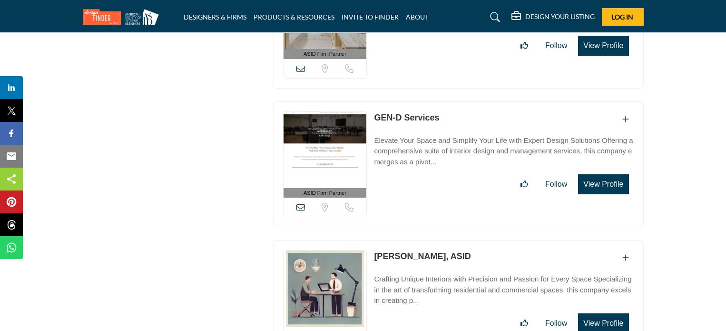
click at [608, 313] on button "View Profile" at bounding box center [603, 323] width 50 height 20
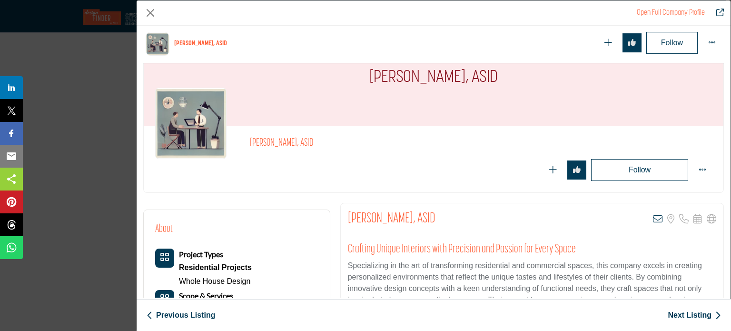
scroll to position [0, 0]
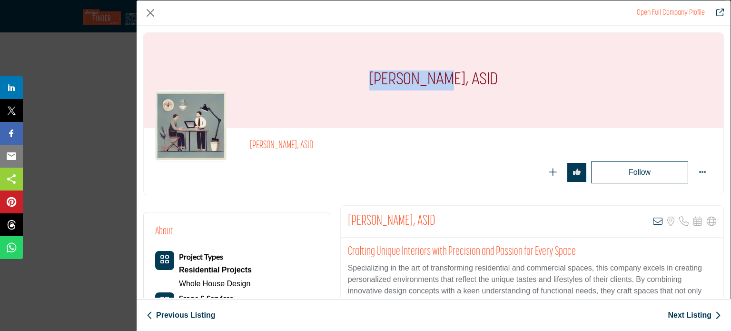
drag, startPoint x: 372, startPoint y: 88, endPoint x: 443, endPoint y: 81, distance: 71.7
click at [443, 81] on div "[PERSON_NAME], ASID" at bounding box center [434, 80] width 580 height 95
click at [448, 84] on h1 "[PERSON_NAME], ASID" at bounding box center [433, 80] width 128 height 95
drag, startPoint x: 447, startPoint y: 80, endPoint x: 334, endPoint y: 92, distance: 114.3
click at [334, 92] on div "[PERSON_NAME], ASID" at bounding box center [434, 80] width 580 height 95
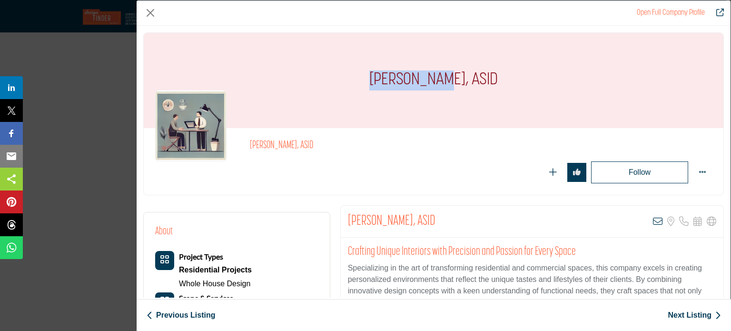
copy h1 "Ioana Graff"
click at [156, 12] on button "Close" at bounding box center [150, 13] width 14 height 14
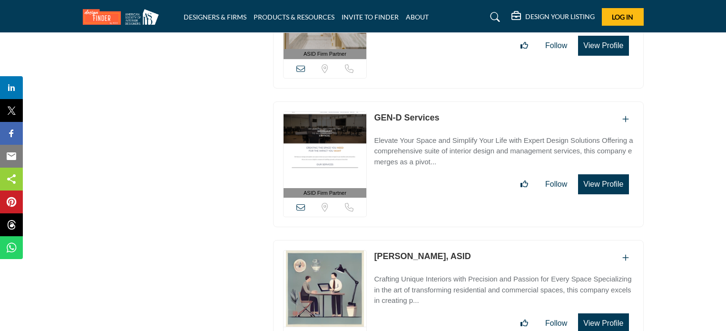
drag, startPoint x: 604, startPoint y: 245, endPoint x: 341, endPoint y: 38, distance: 335.1
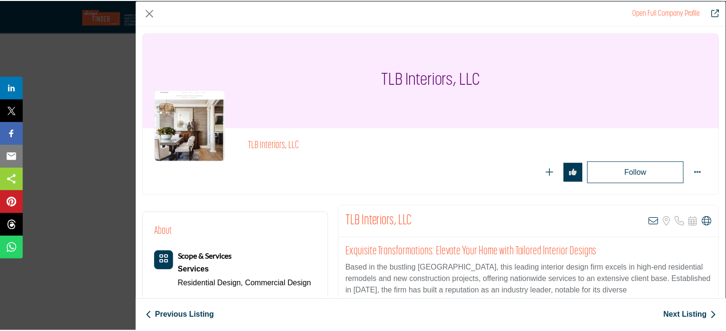
scroll to position [143, 0]
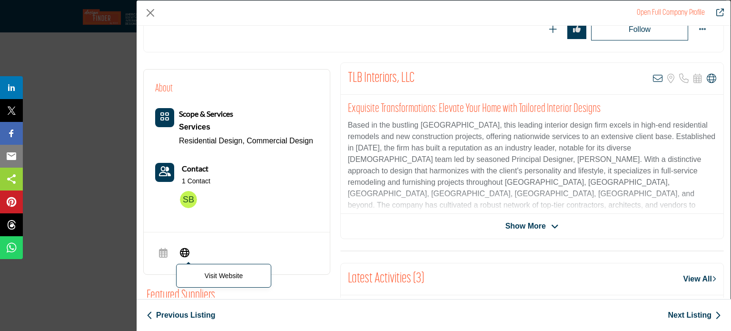
click at [184, 258] on span "Visit Website" at bounding box center [184, 253] width 17 height 19
click at [148, 11] on button "Close" at bounding box center [150, 13] width 14 height 14
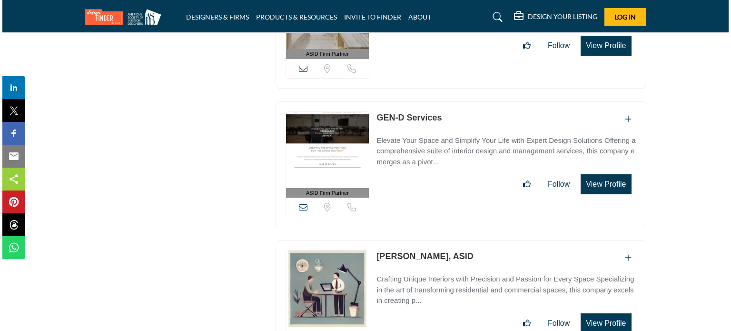
scroll to position [29695, 0]
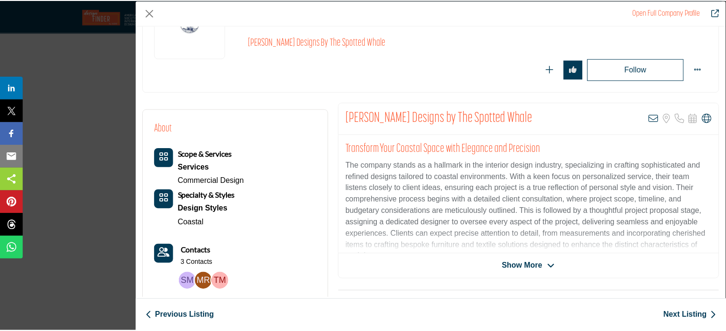
scroll to position [143, 0]
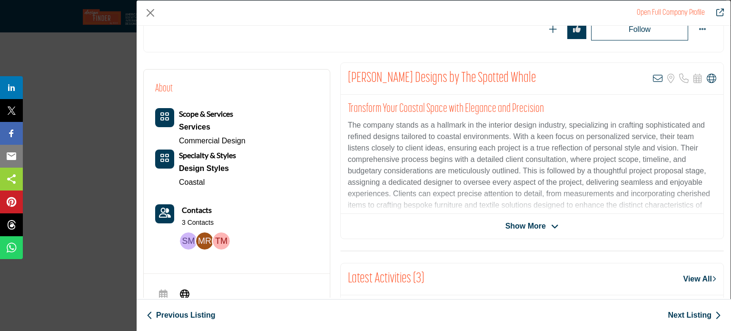
click at [188, 290] on icon "Company Data Modal" at bounding box center [185, 292] width 10 height 11
click at [158, 12] on div "Open Full Company Profile" at bounding box center [434, 12] width 594 height 25
click at [150, 12] on button "Close" at bounding box center [150, 13] width 14 height 14
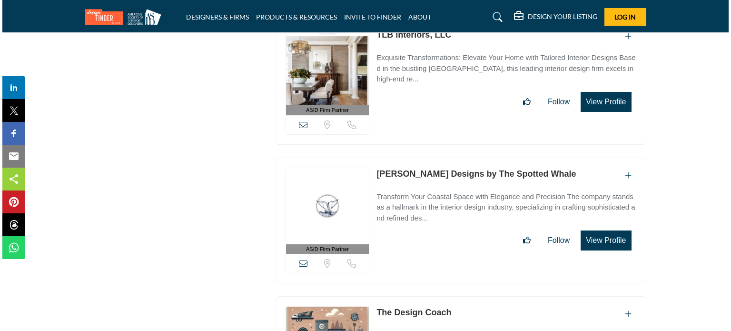
scroll to position [29838, 0]
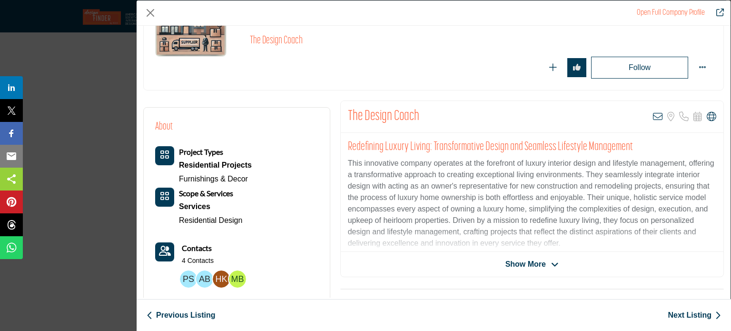
scroll to position [228, 0]
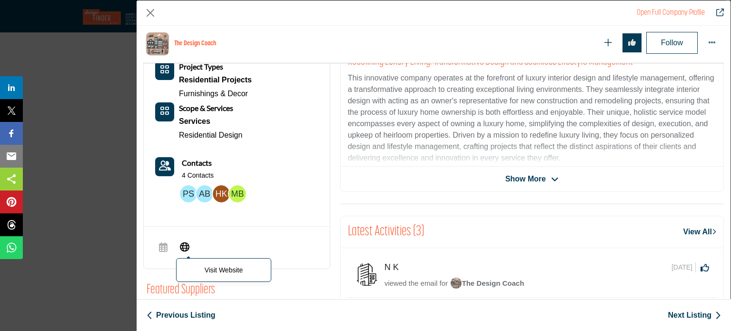
click at [187, 258] on span "Visit Website" at bounding box center [223, 270] width 95 height 24
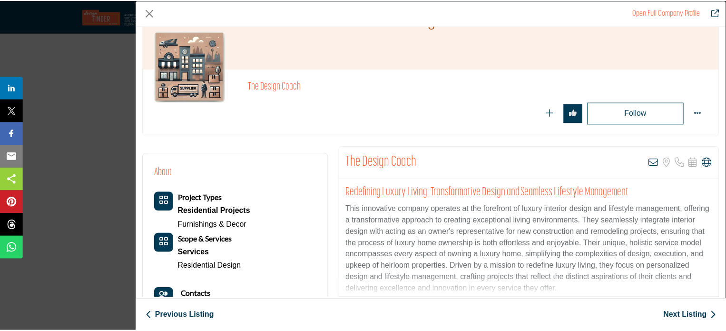
scroll to position [95, 0]
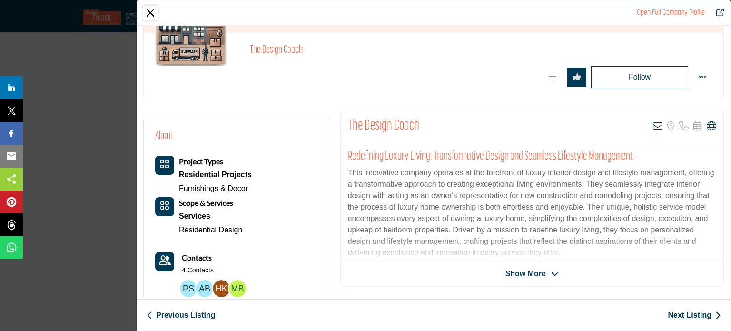
click at [152, 14] on button "Close" at bounding box center [150, 13] width 14 height 14
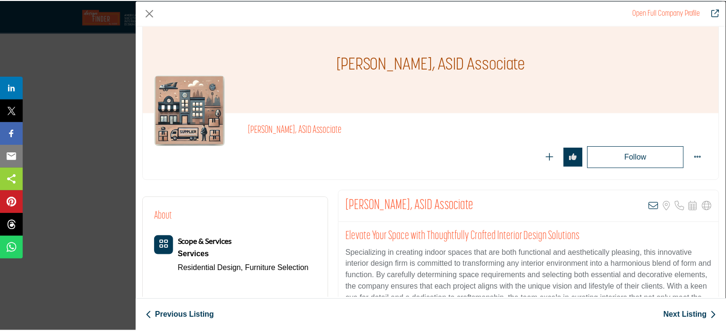
scroll to position [0, 0]
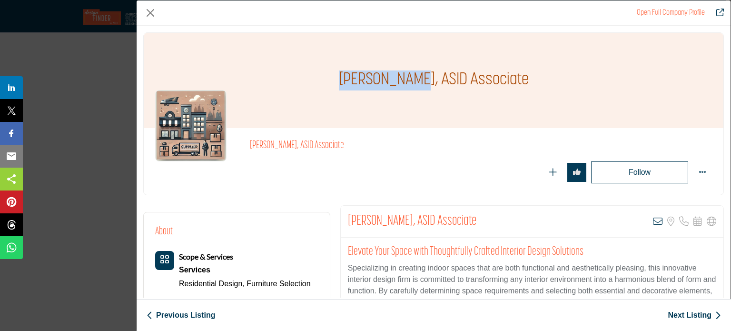
drag, startPoint x: 338, startPoint y: 82, endPoint x: 419, endPoint y: 87, distance: 80.5
click at [419, 87] on div "[PERSON_NAME], ASID Associate" at bounding box center [434, 80] width 580 height 95
copy h1 "[PERSON_NAME]"
click at [154, 10] on button "Close" at bounding box center [150, 13] width 14 height 14
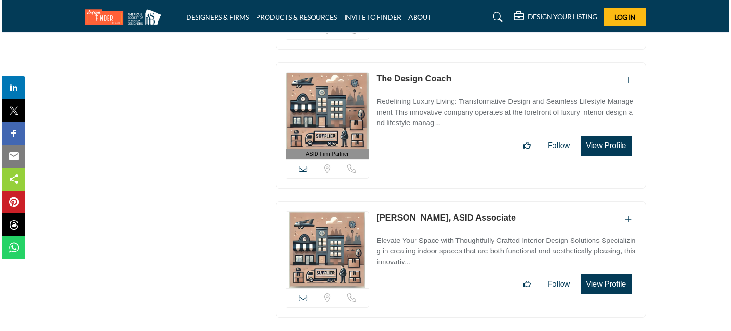
scroll to position [30123, 0]
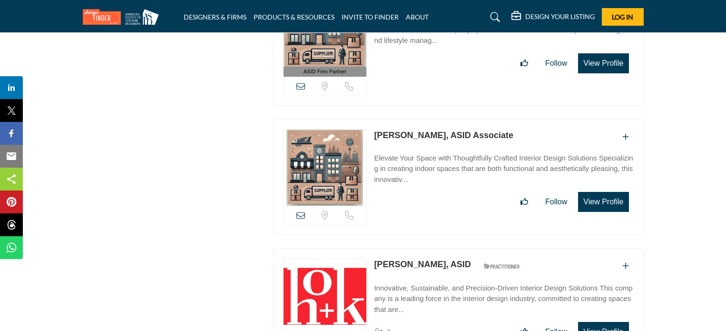
click at [613, 322] on button "View Profile" at bounding box center [603, 332] width 50 height 20
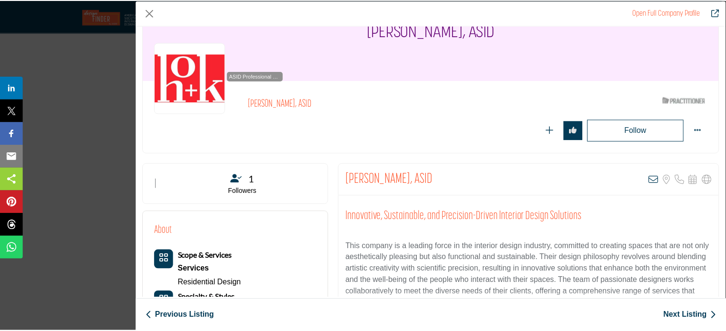
scroll to position [0, 0]
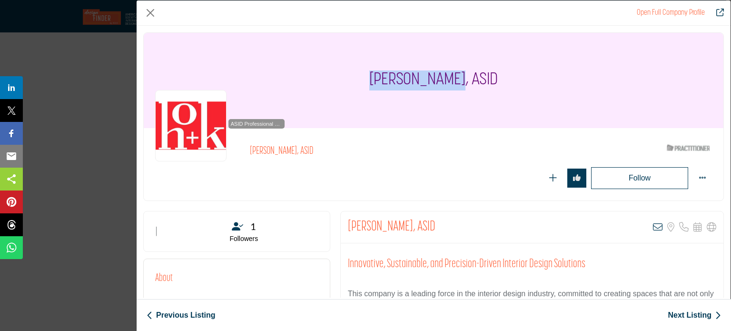
drag, startPoint x: 371, startPoint y: 81, endPoint x: 452, endPoint y: 89, distance: 80.8
click at [452, 89] on div "[PERSON_NAME], ASID" at bounding box center [434, 80] width 580 height 95
copy h1 "[PERSON_NAME]"
click at [147, 14] on button "Close" at bounding box center [150, 13] width 14 height 14
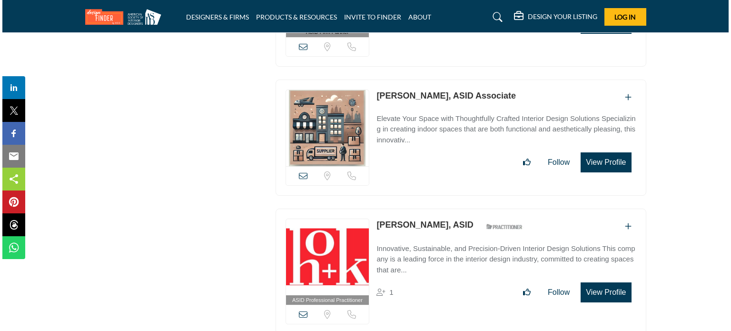
scroll to position [30171, 0]
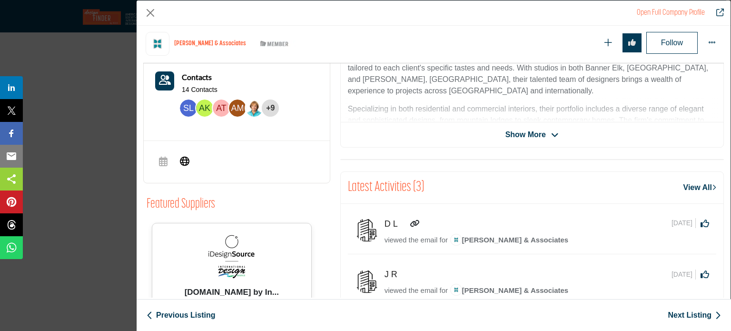
scroll to position [324, 0]
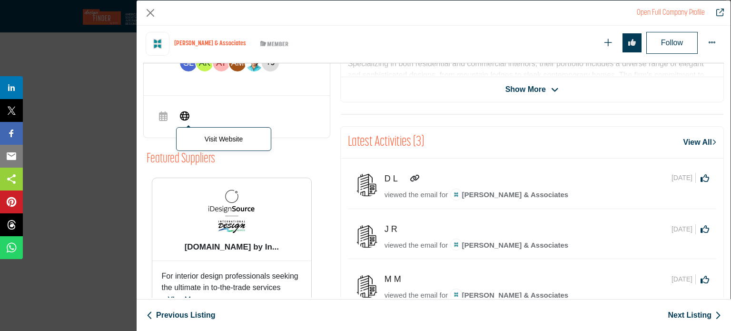
click at [184, 115] on icon "Company Data Modal" at bounding box center [185, 114] width 10 height 11
drag, startPoint x: 146, startPoint y: 10, endPoint x: 155, endPoint y: 9, distance: 9.6
click at [147, 10] on button "Close" at bounding box center [150, 13] width 14 height 14
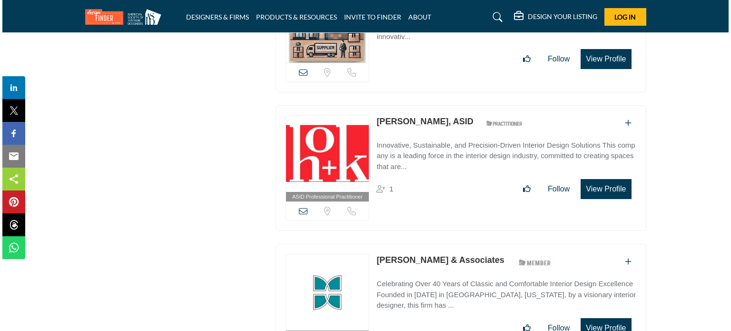
scroll to position [30361, 0]
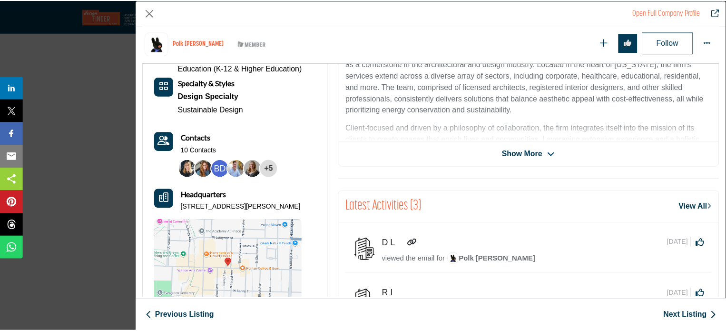
scroll to position [371, 0]
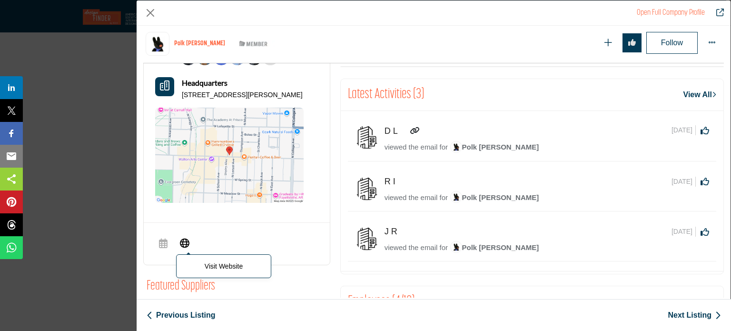
click at [187, 246] on icon "Company Data Modal" at bounding box center [185, 241] width 10 height 11
click at [137, 10] on div "Open Full Company Profile" at bounding box center [434, 12] width 594 height 25
click at [151, 9] on button "Close" at bounding box center [150, 13] width 14 height 14
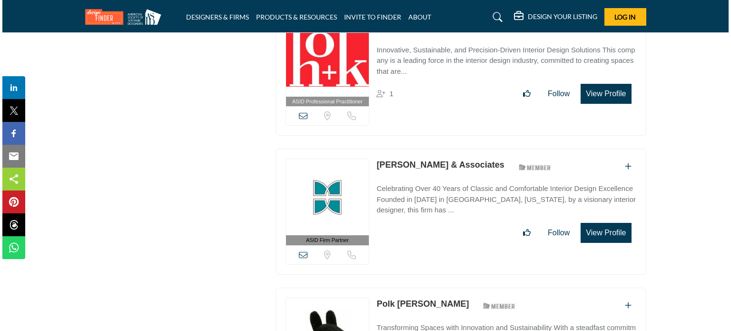
scroll to position [30551, 0]
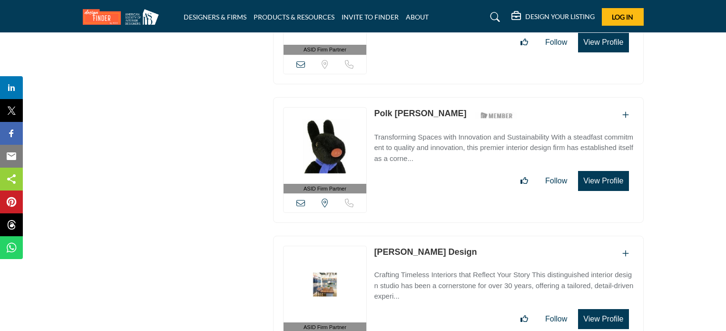
click at [610, 309] on button "View Profile" at bounding box center [603, 319] width 50 height 20
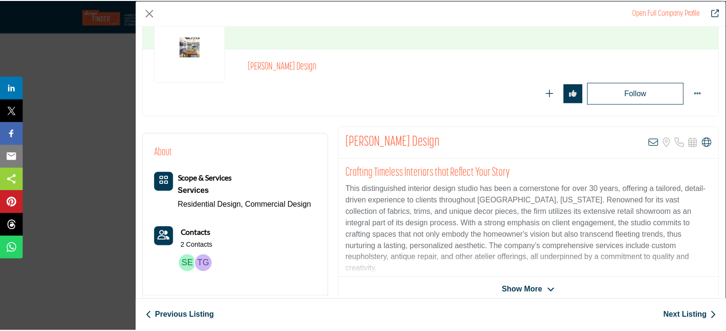
scroll to position [276, 0]
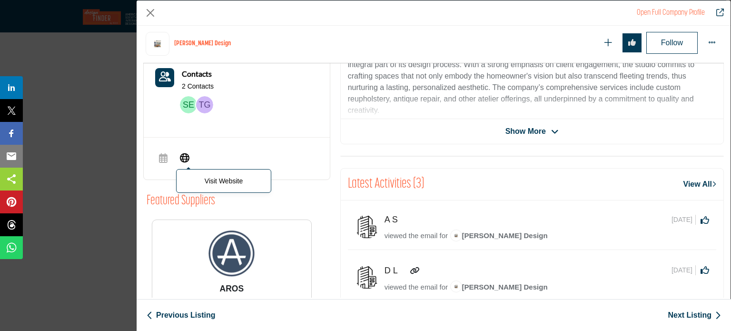
click at [183, 158] on icon "Company Data Modal" at bounding box center [185, 156] width 10 height 11
click at [152, 10] on button "Close" at bounding box center [150, 13] width 14 height 14
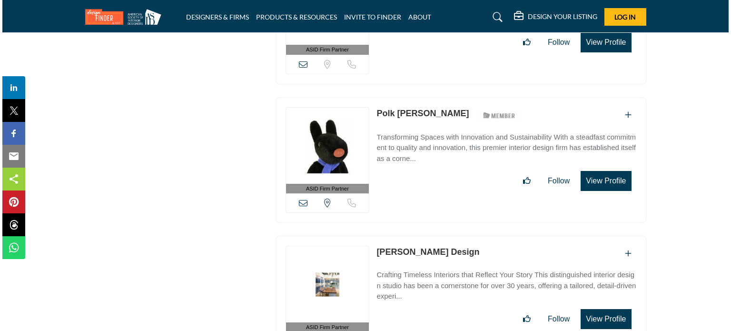
scroll to position [30646, 0]
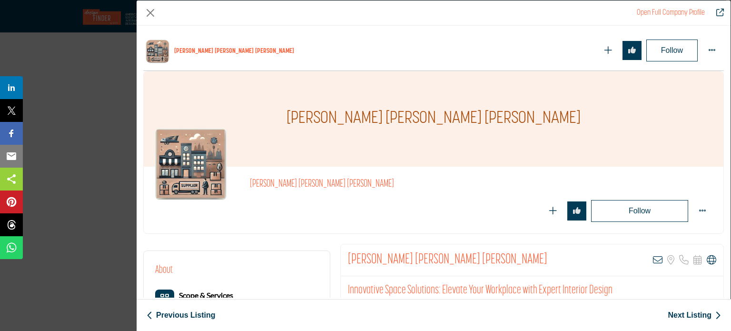
scroll to position [228, 0]
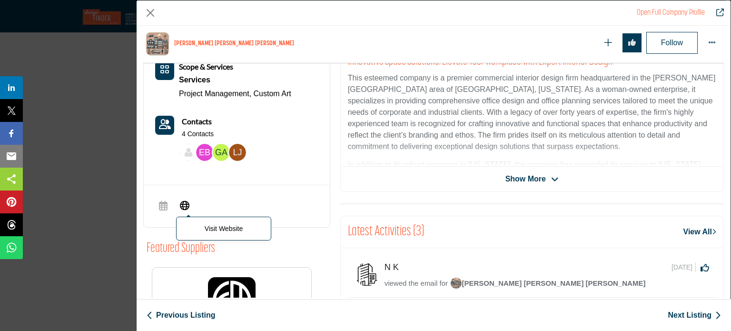
click at [187, 209] on span "Visit Website" at bounding box center [184, 206] width 17 height 19
drag, startPoint x: 148, startPoint y: 10, endPoint x: 152, endPoint y: 7, distance: 5.1
click at [148, 9] on button "Close" at bounding box center [150, 13] width 14 height 14
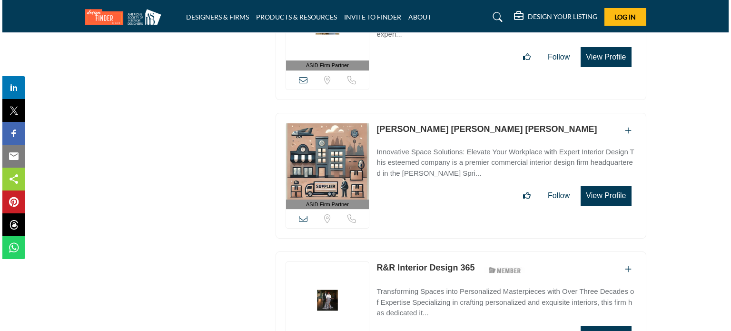
scroll to position [30837, 0]
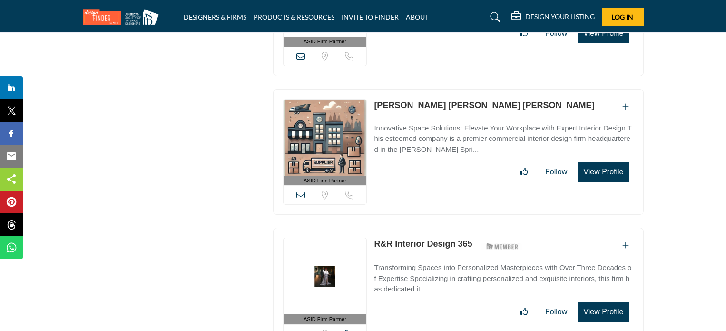
click at [609, 302] on button "View Profile" at bounding box center [603, 312] width 50 height 20
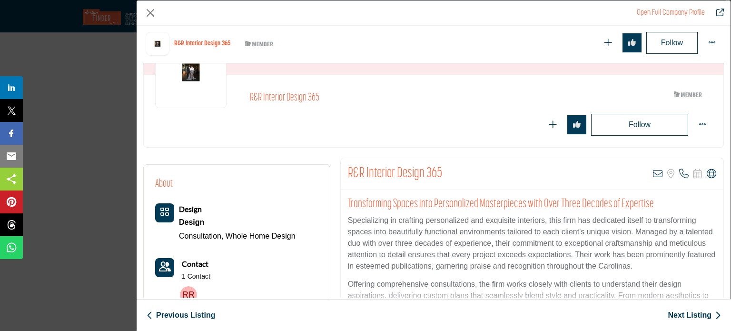
scroll to position [276, 0]
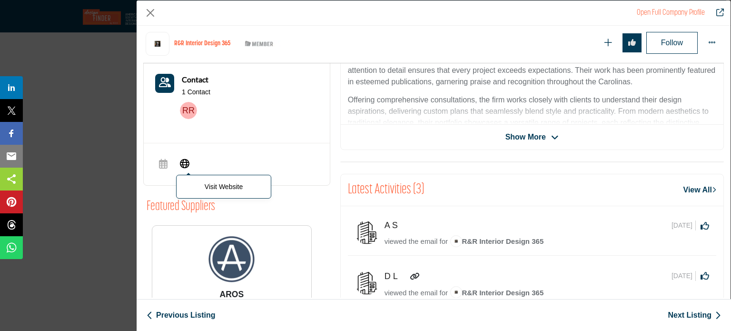
click at [191, 157] on span "Visit Website" at bounding box center [184, 164] width 17 height 19
click at [154, 7] on button "Close" at bounding box center [150, 13] width 14 height 14
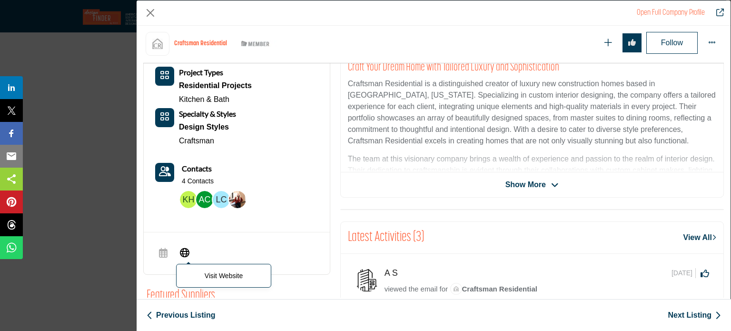
click at [183, 246] on icon "Company Data Modal" at bounding box center [185, 251] width 10 height 11
click at [147, 10] on button "Close" at bounding box center [150, 13] width 14 height 14
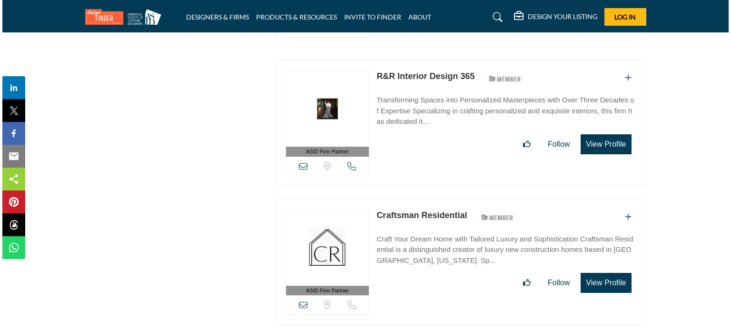
scroll to position [31027, 0]
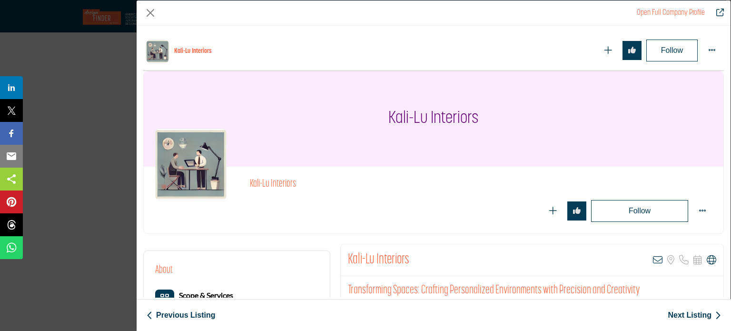
scroll to position [228, 0]
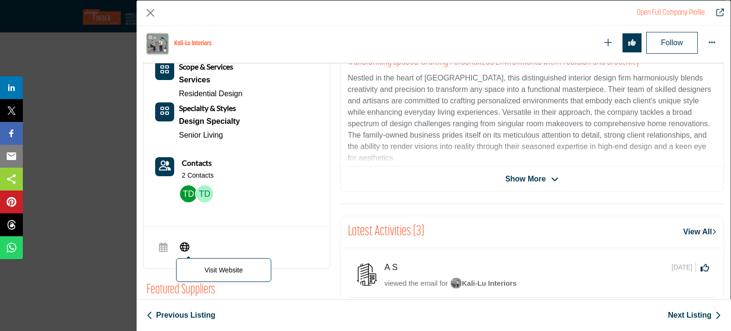
click at [180, 252] on span "Visit Website" at bounding box center [184, 247] width 17 height 19
click at [153, 13] on button "Close" at bounding box center [150, 13] width 14 height 14
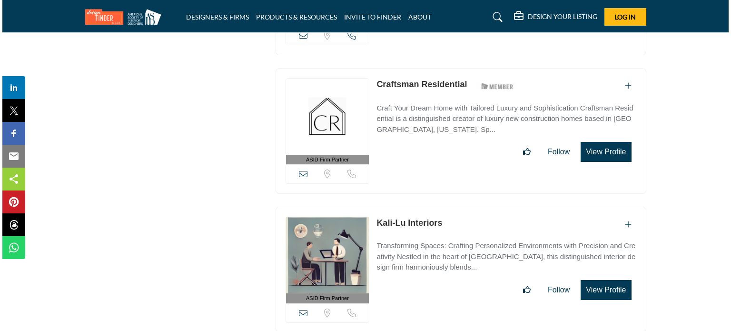
scroll to position [31170, 0]
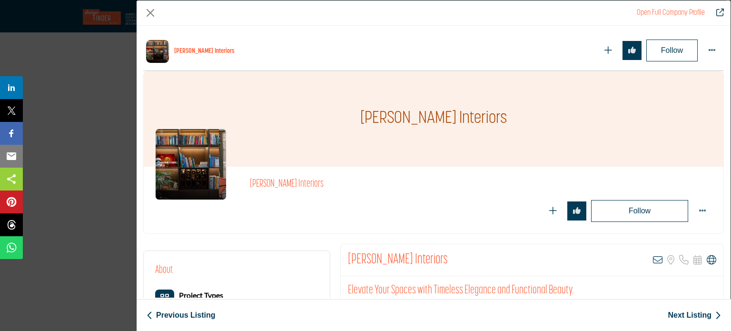
scroll to position [228, 0]
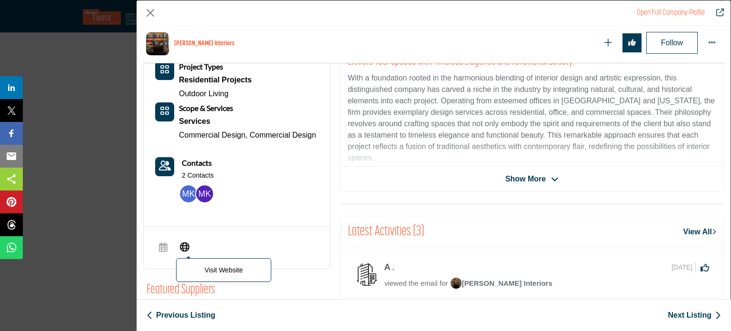
click at [183, 244] on icon "Company Data Modal" at bounding box center [185, 245] width 10 height 11
click at [157, 14] on button "Close" at bounding box center [150, 13] width 14 height 14
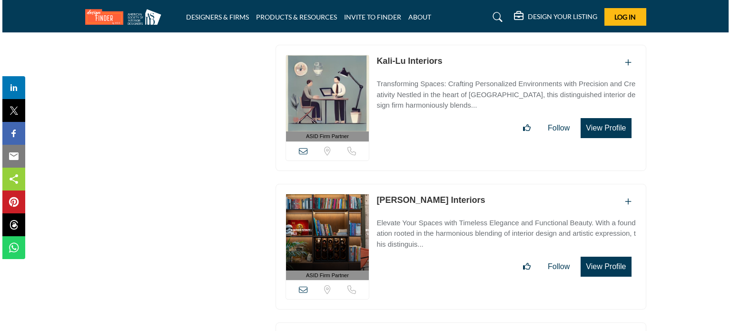
scroll to position [31360, 0]
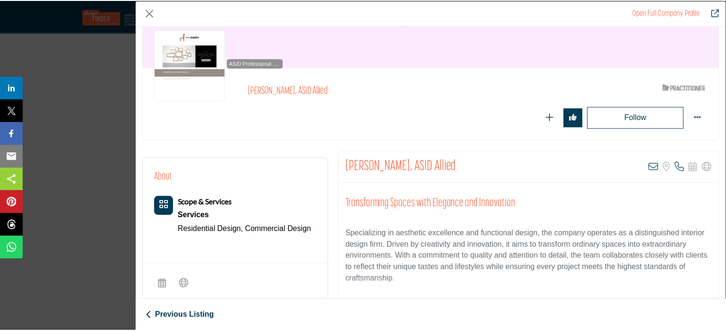
scroll to position [0, 0]
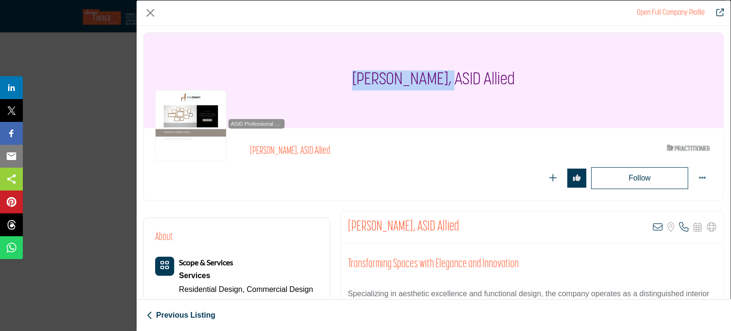
drag, startPoint x: 344, startPoint y: 78, endPoint x: 450, endPoint y: 68, distance: 106.6
click at [450, 68] on div "[PERSON_NAME], ASID Allied" at bounding box center [434, 80] width 580 height 95
copy h1 "Laura Zimmerman"
click at [157, 9] on div "Open Full Company Profile" at bounding box center [434, 12] width 594 height 25
click at [151, 11] on button "Close" at bounding box center [150, 13] width 14 height 14
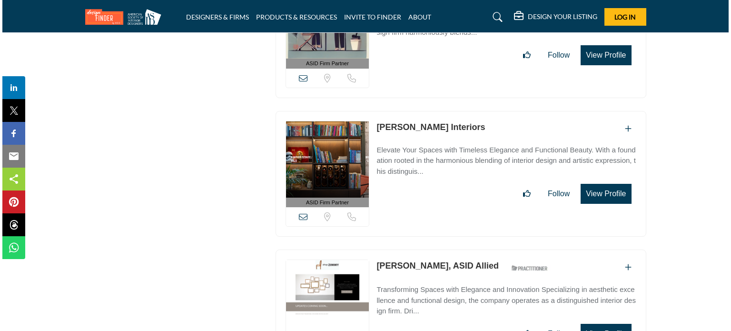
scroll to position [31503, 0]
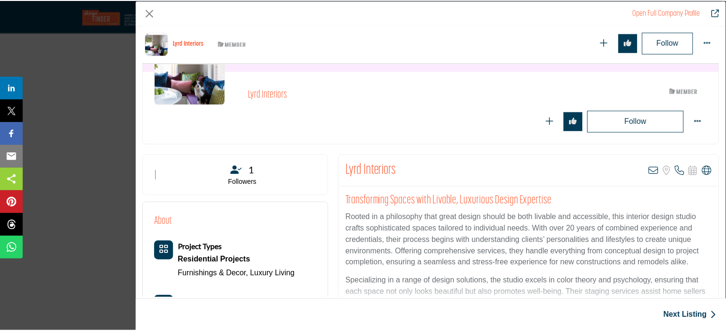
scroll to position [228, 0]
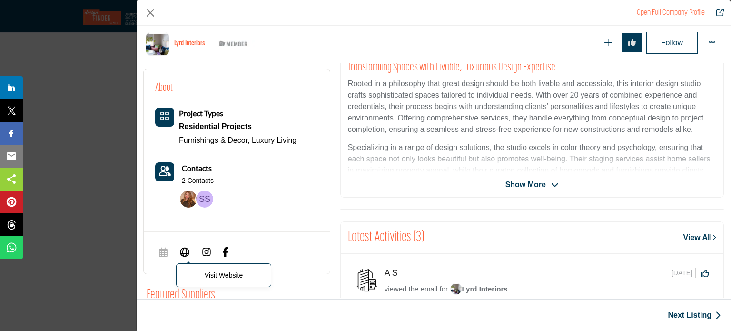
click at [185, 254] on icon "Company Data Modal" at bounding box center [185, 251] width 10 height 11
click at [155, 15] on button "Close" at bounding box center [150, 13] width 14 height 14
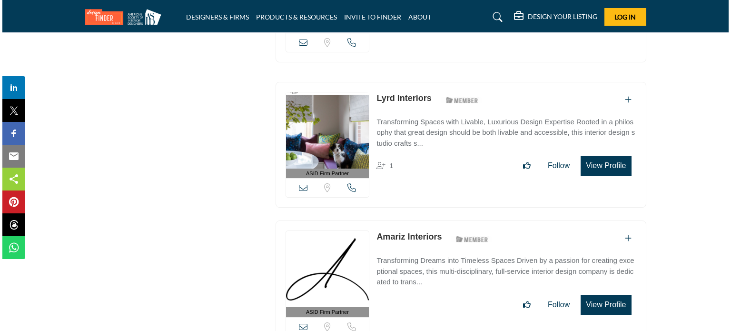
scroll to position [31693, 0]
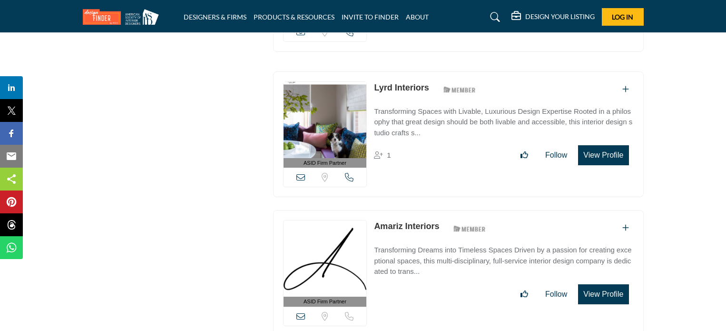
click at [595, 284] on button "View Profile" at bounding box center [603, 294] width 50 height 20
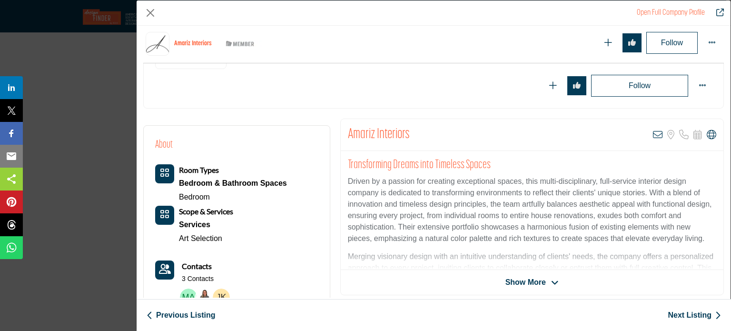
scroll to position [276, 0]
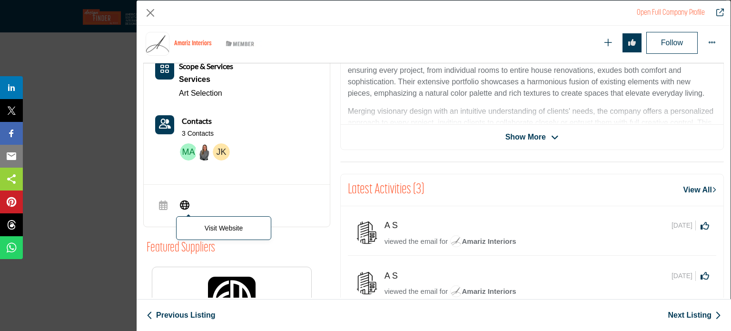
click at [189, 206] on span "Visit Website" at bounding box center [184, 205] width 17 height 19
click at [157, 20] on div "Open Full Company Profile" at bounding box center [434, 12] width 594 height 25
click at [155, 10] on button "Close" at bounding box center [150, 13] width 14 height 14
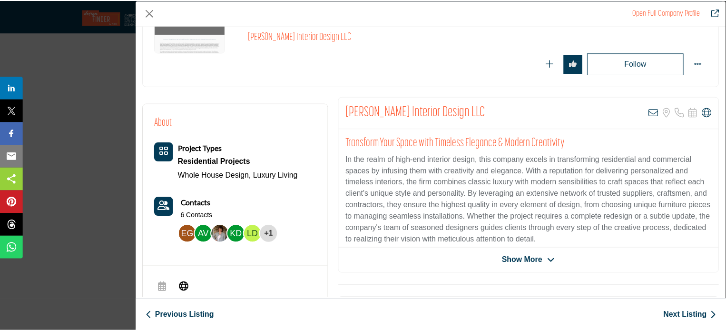
scroll to position [143, 0]
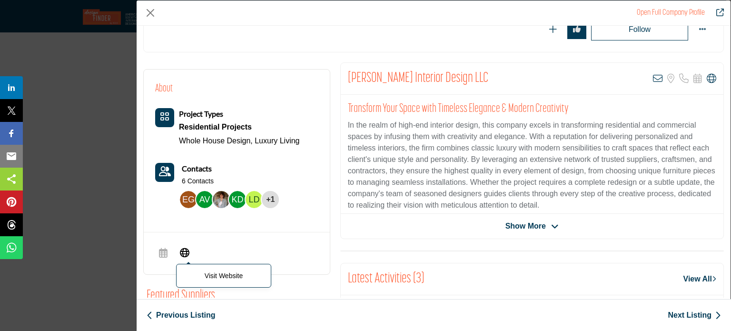
click at [185, 248] on icon "Company Data Modal" at bounding box center [185, 251] width 10 height 11
click at [144, 13] on button "Close" at bounding box center [150, 13] width 14 height 14
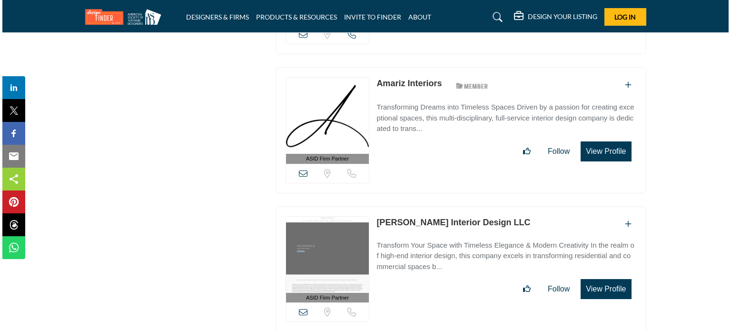
scroll to position [31883, 0]
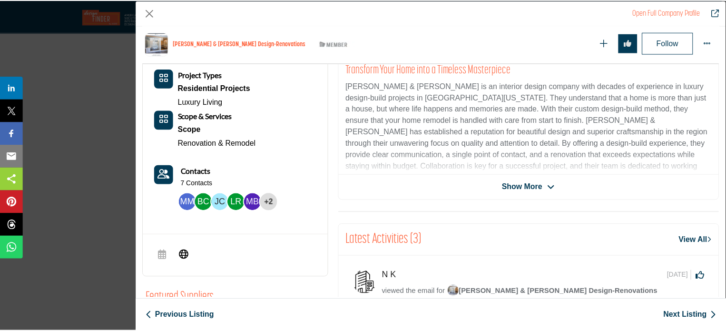
scroll to position [228, 0]
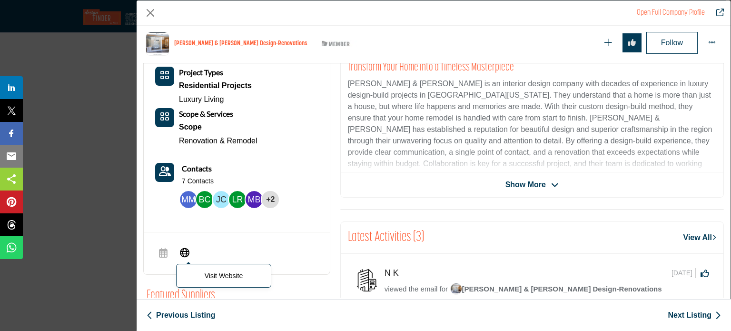
click at [187, 248] on icon "Company Data Modal" at bounding box center [185, 251] width 10 height 11
click at [143, 10] on div "Open Full Company Profile" at bounding box center [434, 12] width 594 height 25
click at [155, 18] on button "Close" at bounding box center [150, 13] width 14 height 14
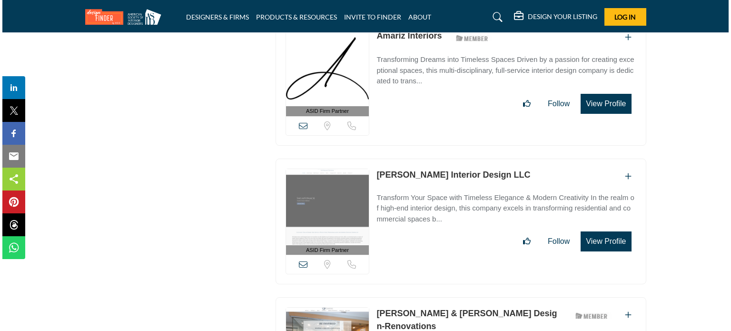
scroll to position [32026, 0]
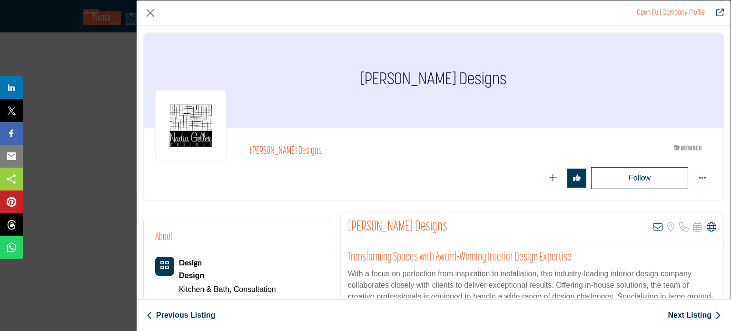
scroll to position [276, 0]
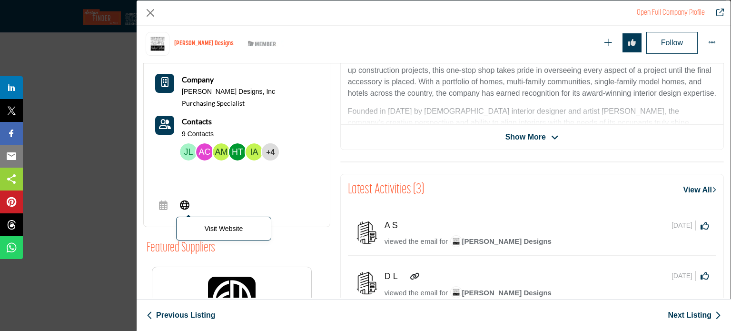
click at [186, 200] on icon "Company Data Modal" at bounding box center [185, 204] width 10 height 11
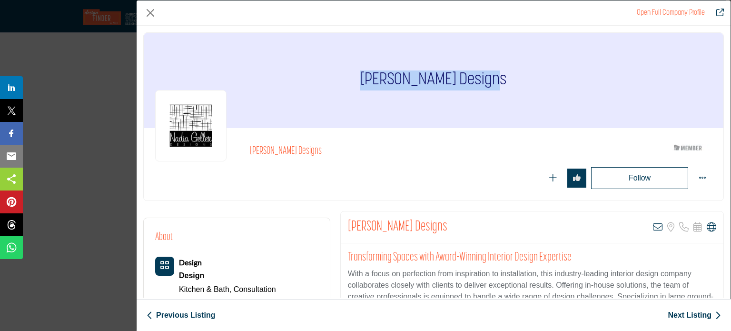
drag, startPoint x: 366, startPoint y: 73, endPoint x: 492, endPoint y: 77, distance: 126.2
click at [492, 77] on div "Nadia Geller Designs" at bounding box center [434, 80] width 580 height 95
copy h1 "Nadia Geller Designs"
click at [147, 15] on button "Close" at bounding box center [150, 13] width 14 height 14
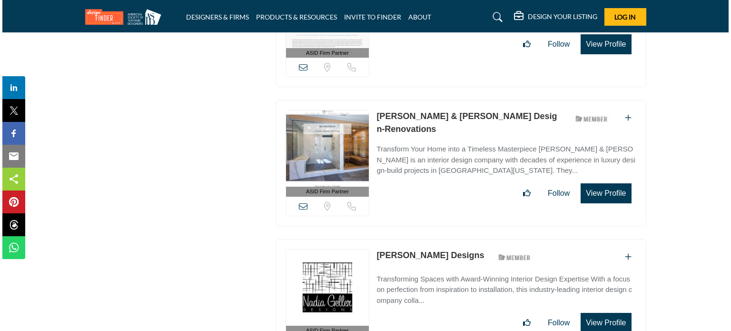
scroll to position [32169, 0]
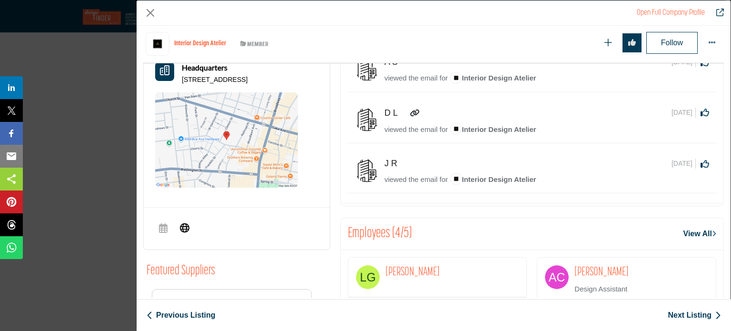
scroll to position [466, 0]
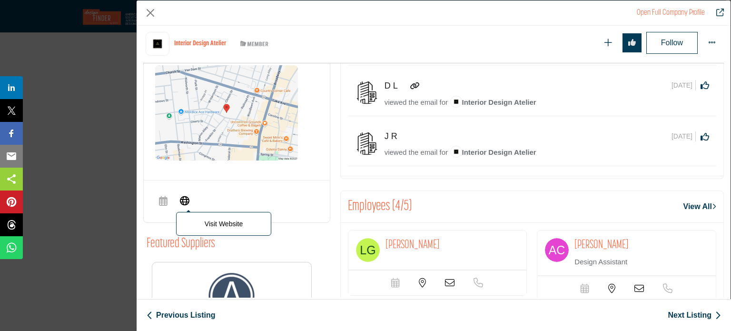
click at [184, 206] on icon "Company Data Modal" at bounding box center [185, 199] width 10 height 11
click at [148, 10] on button "Close" at bounding box center [150, 13] width 14 height 14
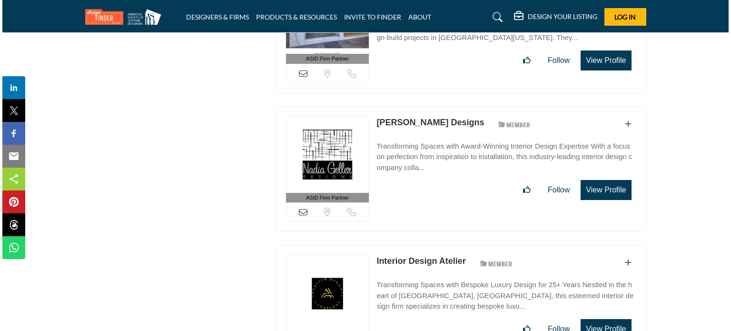
scroll to position [32312, 0]
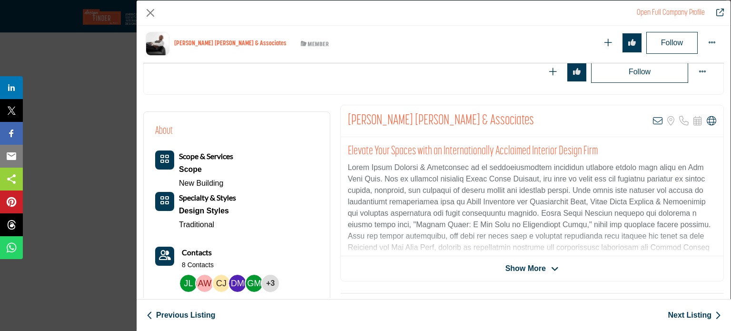
scroll to position [228, 0]
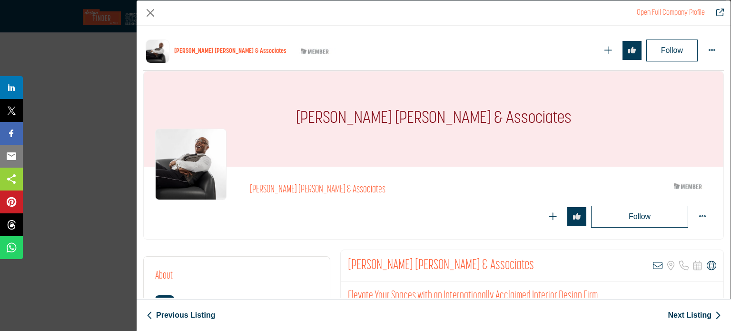
scroll to position [228, 0]
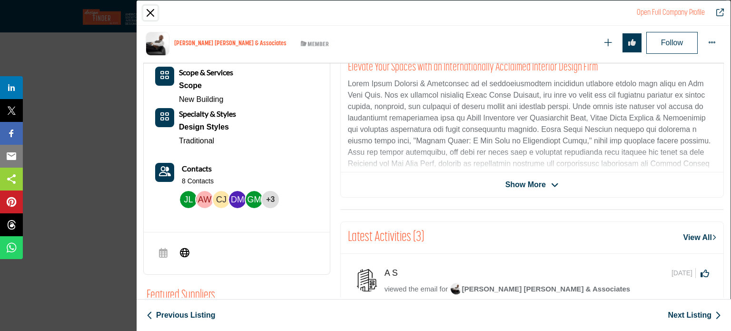
click at [149, 12] on button "Close" at bounding box center [150, 13] width 14 height 14
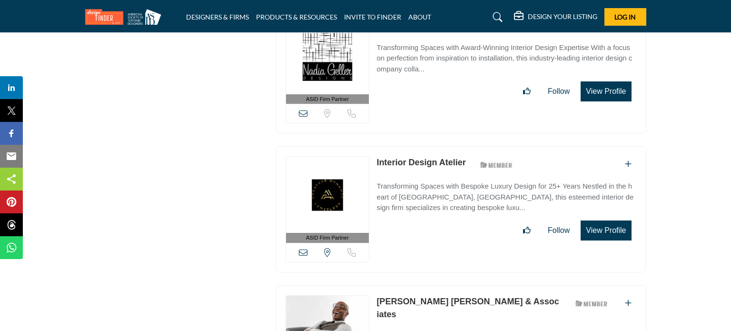
scroll to position [32407, 0]
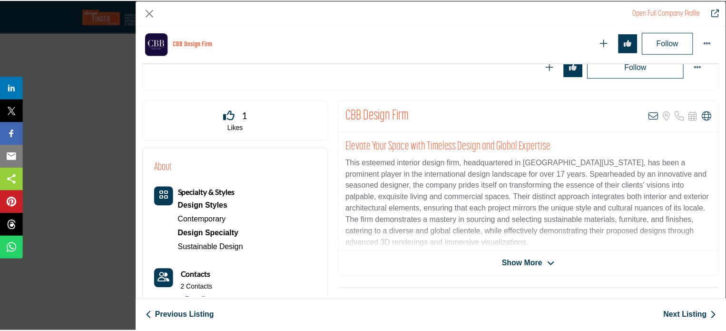
scroll to position [324, 0]
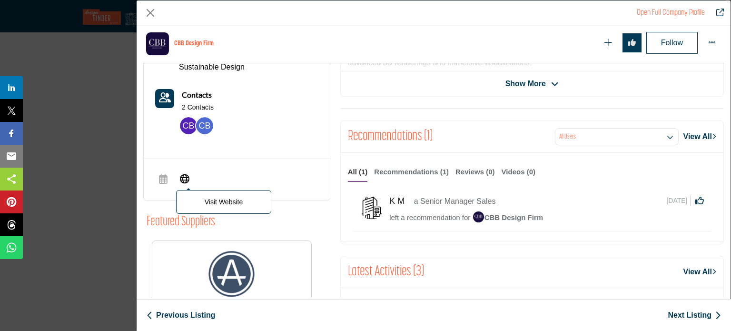
click at [188, 182] on span "Visit Website" at bounding box center [184, 179] width 17 height 19
click at [147, 13] on button "Close" at bounding box center [150, 13] width 14 height 14
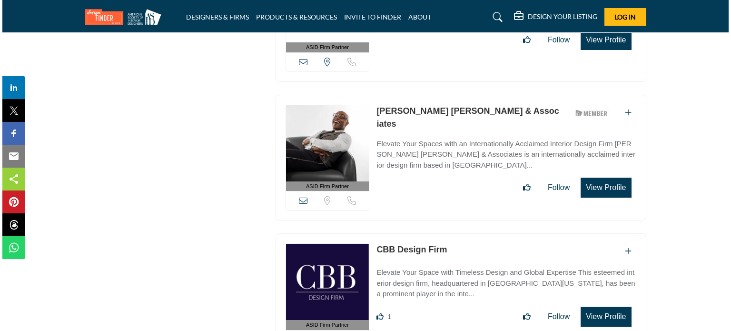
scroll to position [32597, 0]
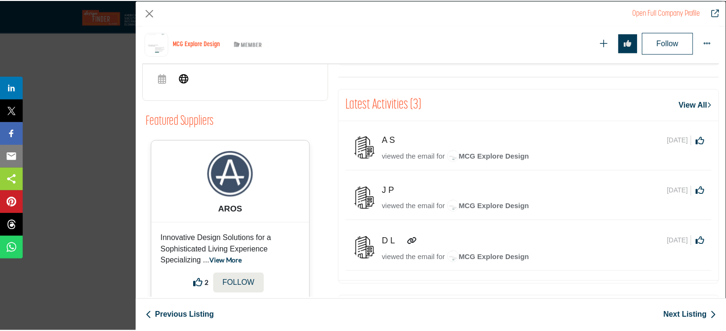
scroll to position [371, 0]
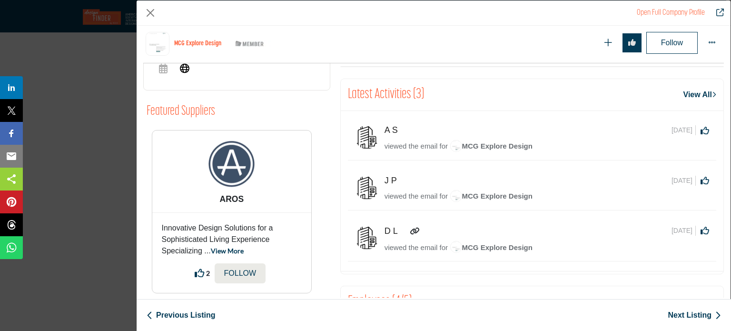
click at [185, 62] on div "MCG Explore Design ASID Member who supports and impacts the Interior Design ind…" at bounding box center [433, 44] width 580 height 39
click at [184, 68] on icon "Company Data Modal" at bounding box center [185, 67] width 10 height 11
click at [156, 11] on button "Close" at bounding box center [150, 13] width 14 height 14
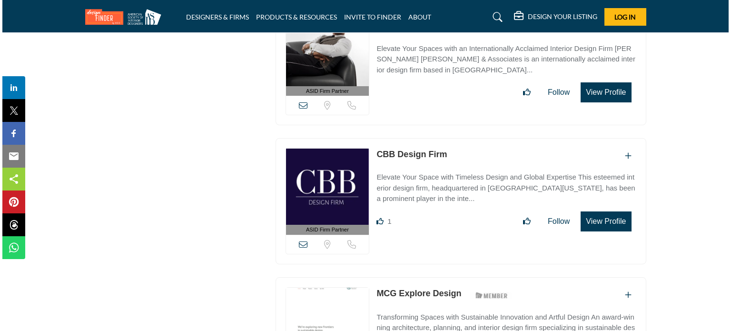
scroll to position [32692, 0]
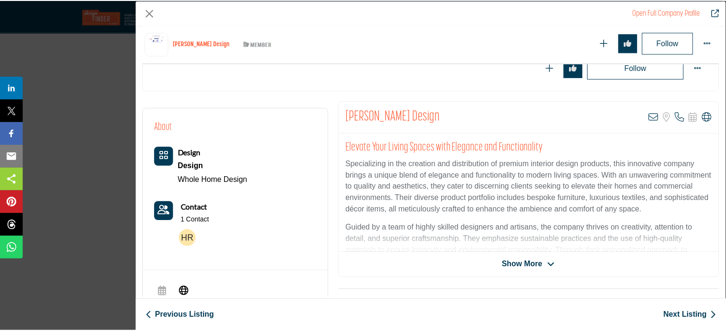
scroll to position [228, 0]
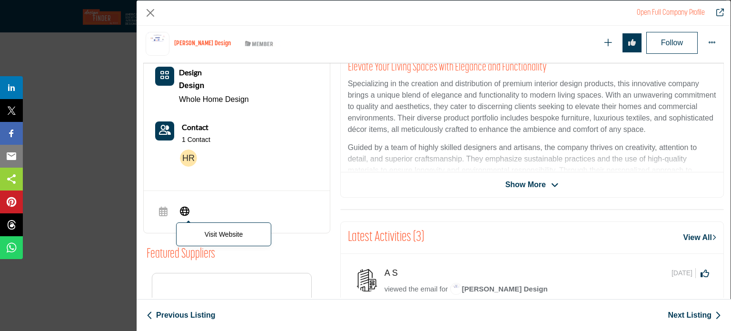
click at [187, 205] on icon "Company Data Modal" at bounding box center [185, 210] width 10 height 11
click at [151, 13] on button "Close" at bounding box center [150, 13] width 14 height 14
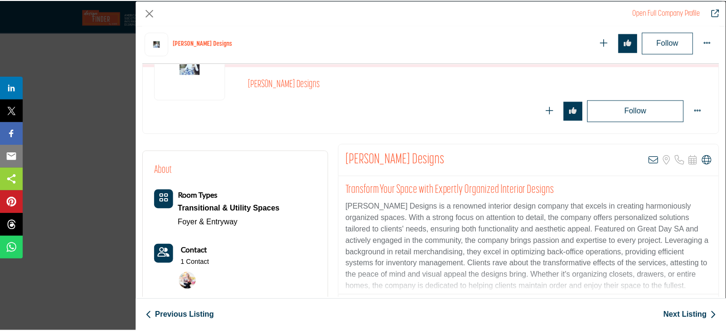
scroll to position [0, 0]
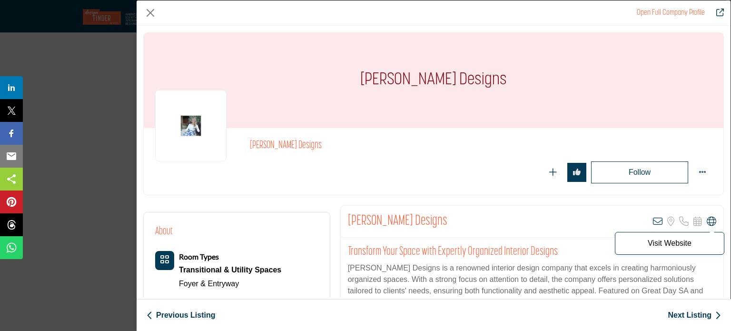
click at [707, 221] on icon "Company Data Modal" at bounding box center [712, 221] width 10 height 10
click at [157, 11] on button "Close" at bounding box center [150, 13] width 14 height 14
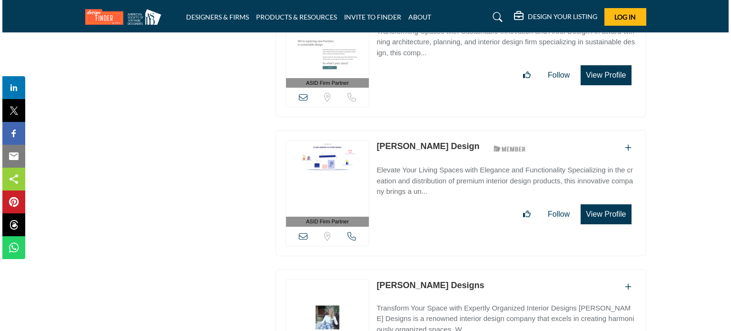
scroll to position [32978, 0]
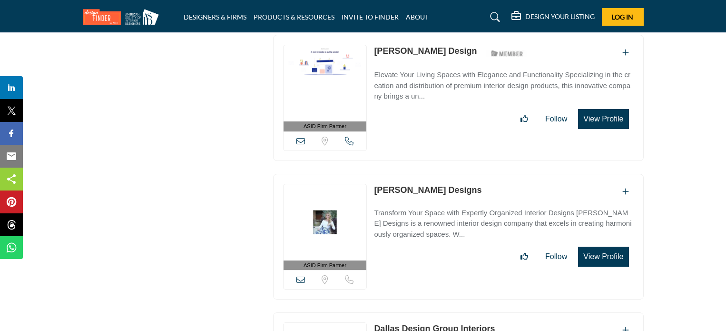
click at [0, 0] on div at bounding box center [0, 0] width 0 height 0
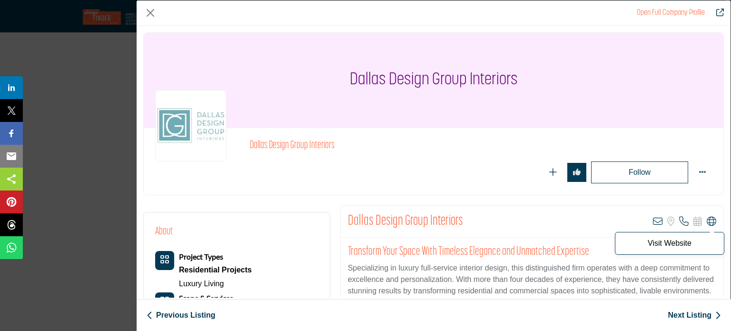
click at [707, 223] on icon "Company Data Modal" at bounding box center [712, 221] width 10 height 10
click at [152, 11] on button "Close" at bounding box center [150, 13] width 14 height 14
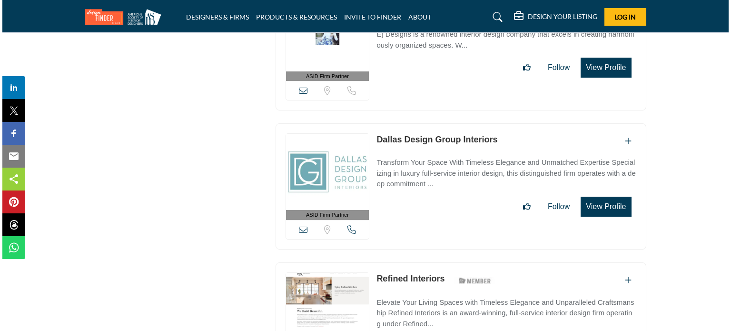
scroll to position [33168, 0]
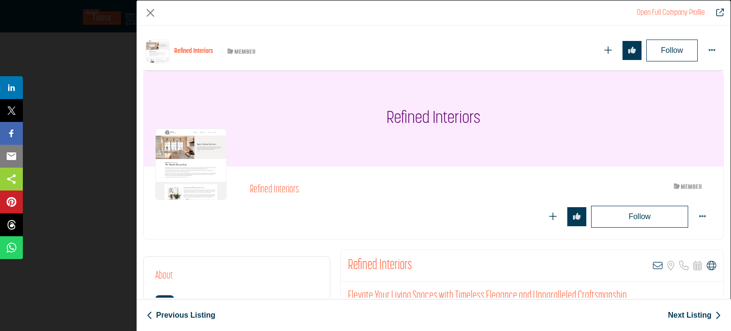
click at [708, 223] on div "Refined Interiors ASID Member who supports and impacts the Interior Design indu…" at bounding box center [434, 162] width 594 height 272
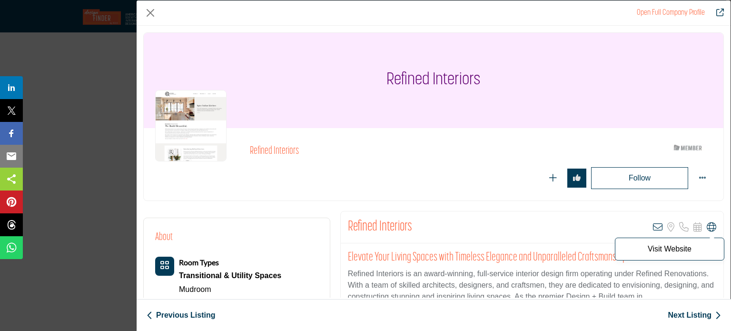
click at [708, 224] on icon "Company Data Modal" at bounding box center [712, 227] width 10 height 10
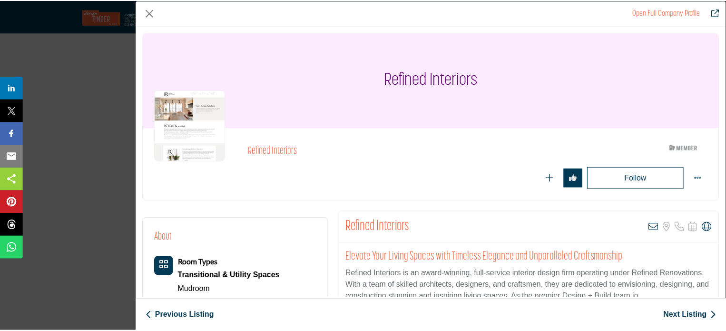
scroll to position [33168, 0]
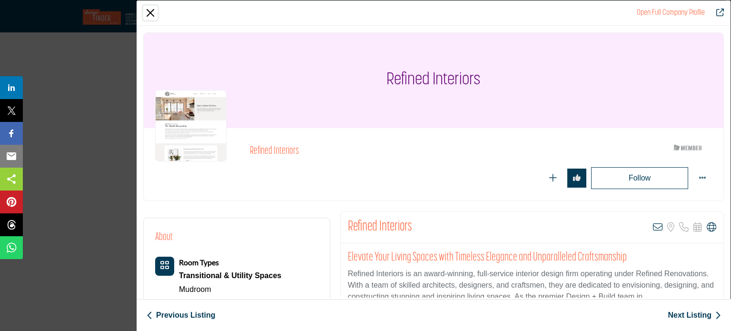
click at [147, 13] on button "Close" at bounding box center [150, 13] width 14 height 14
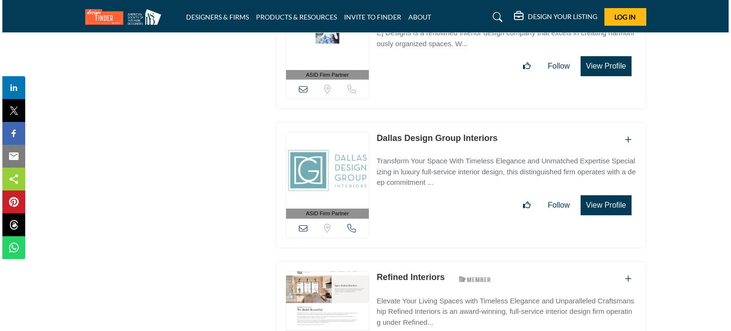
scroll to position [33263, 0]
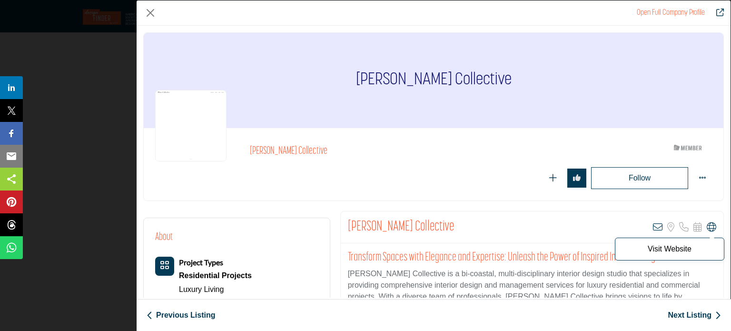
click at [709, 226] on icon "Company Data Modal" at bounding box center [712, 227] width 10 height 10
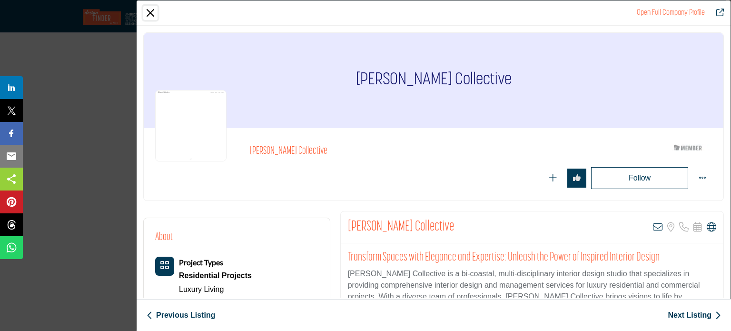
click at [155, 11] on button "Close" at bounding box center [150, 13] width 14 height 14
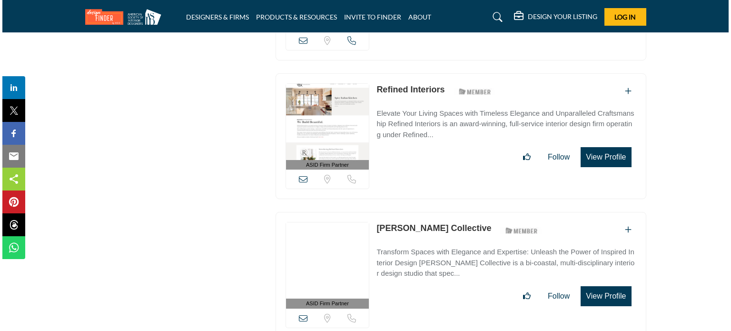
scroll to position [33358, 0]
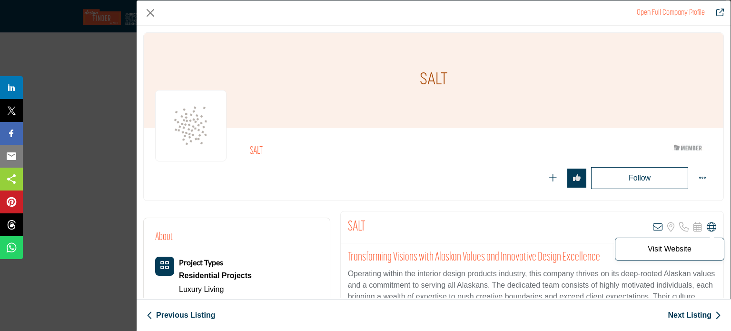
click at [707, 225] on icon "Company Data Modal" at bounding box center [712, 227] width 10 height 10
click at [151, 13] on button "Close" at bounding box center [150, 13] width 14 height 14
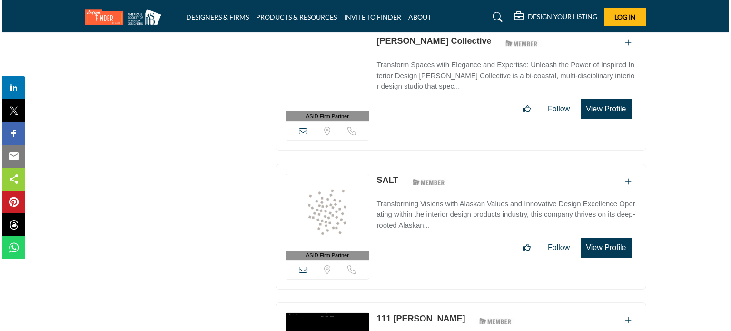
scroll to position [33549, 0]
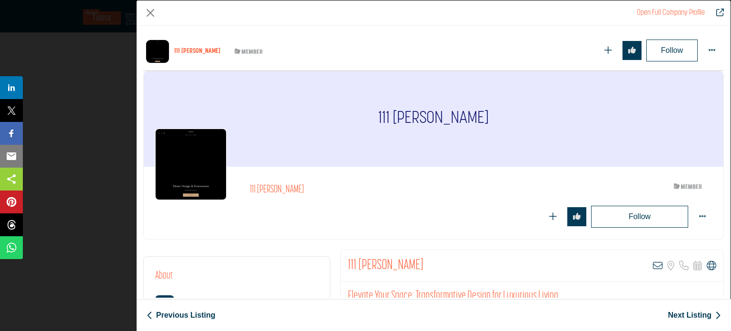
click at [707, 226] on div "111 [PERSON_NAME] ASID Member who supports and impacts the Interior Design indu…" at bounding box center [434, 162] width 594 height 272
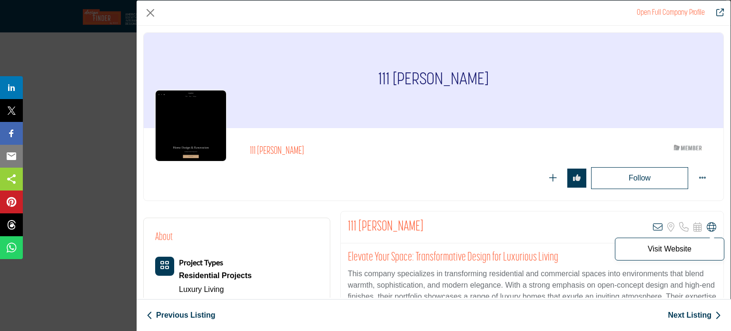
click at [707, 226] on icon "Company Data Modal" at bounding box center [712, 227] width 10 height 10
click at [154, 18] on button "Close" at bounding box center [150, 13] width 14 height 14
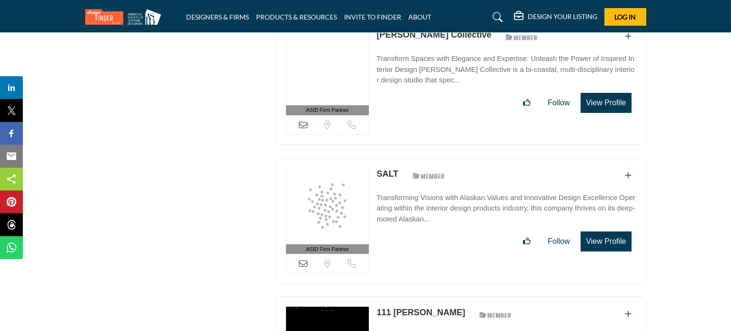
scroll to position [33787, 0]
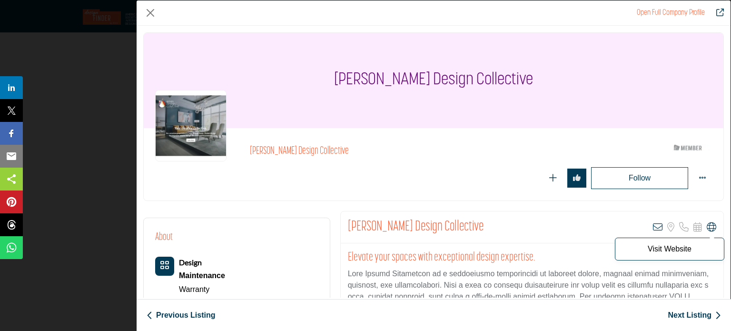
click at [707, 222] on icon "Company Data Modal" at bounding box center [712, 227] width 10 height 10
click at [707, 227] on icon "Company Data Modal" at bounding box center [712, 227] width 10 height 10
click at [159, 10] on div "Open Full Company Profile" at bounding box center [434, 12] width 594 height 25
click at [149, 13] on button "Close" at bounding box center [150, 13] width 14 height 14
click at [149, 15] on button "Close" at bounding box center [150, 13] width 14 height 14
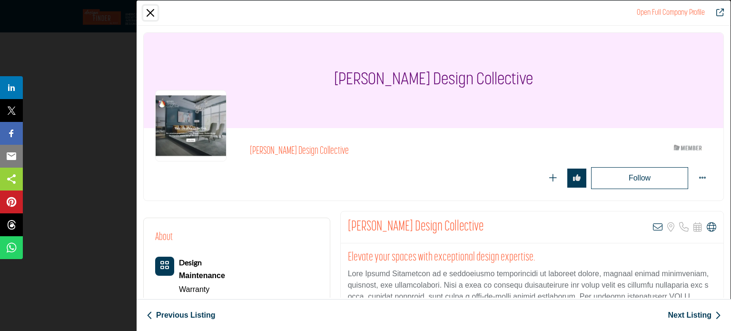
click at [150, 14] on button "Close" at bounding box center [150, 13] width 14 height 14
click at [151, 14] on button "Close" at bounding box center [150, 13] width 14 height 14
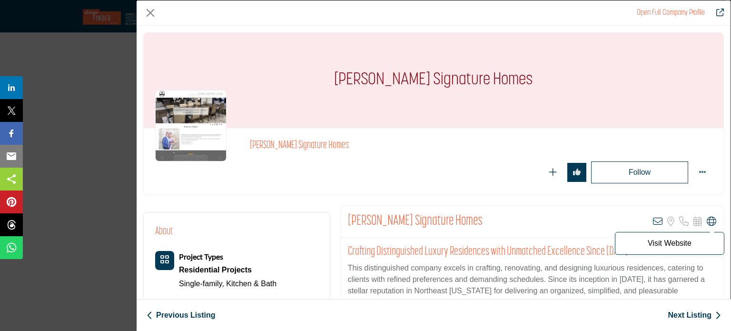
click at [709, 220] on icon "Company Data Modal" at bounding box center [712, 221] width 10 height 10
click at [154, 14] on button "Close" at bounding box center [150, 13] width 14 height 14
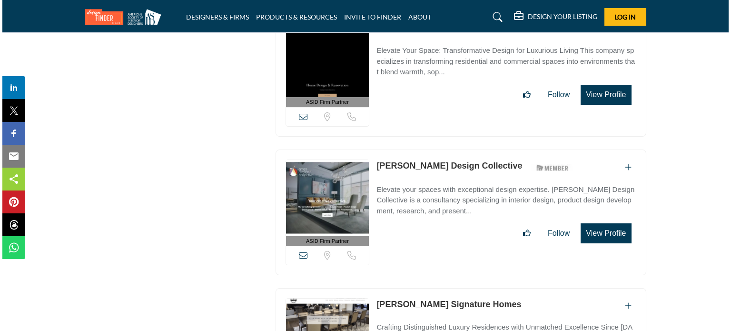
scroll to position [33977, 0]
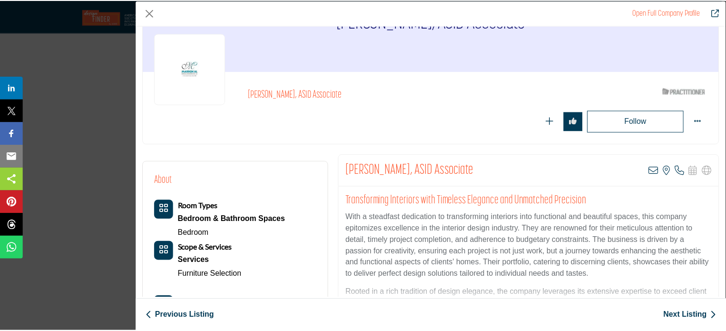
scroll to position [0, 0]
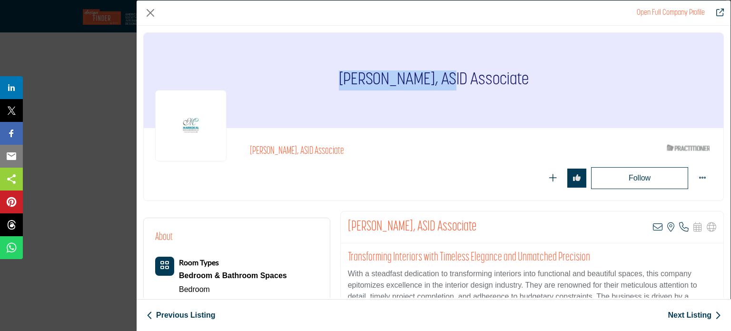
drag, startPoint x: 305, startPoint y: 75, endPoint x: 450, endPoint y: 120, distance: 152.0
click at [436, 81] on div "[PERSON_NAME], ASID Associate" at bounding box center [434, 80] width 580 height 95
copy h1 "Allison Rasmussen"
click at [147, 19] on button "Close" at bounding box center [150, 13] width 14 height 14
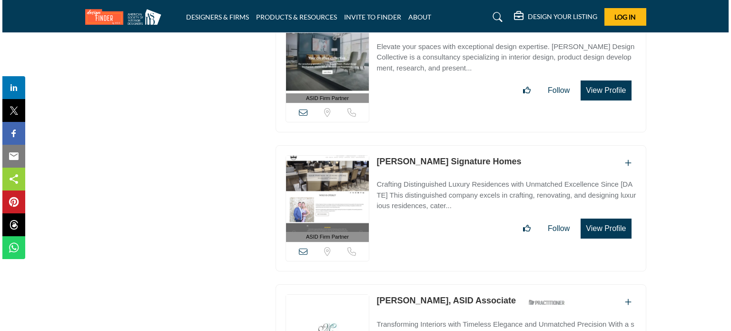
scroll to position [34072, 0]
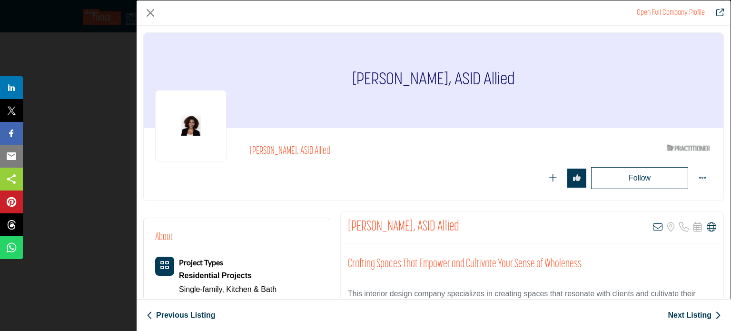
click at [707, 226] on icon "Company Data Modal" at bounding box center [712, 227] width 10 height 10
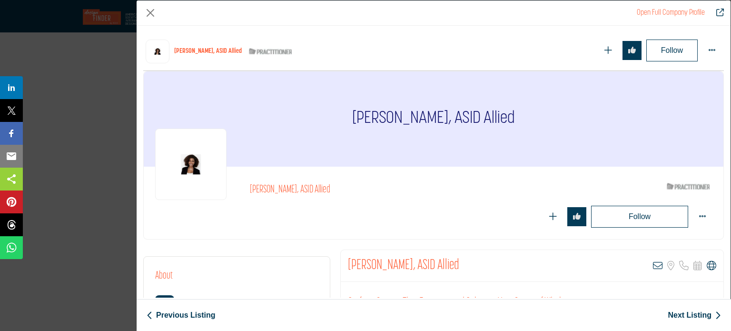
scroll to position [0, 0]
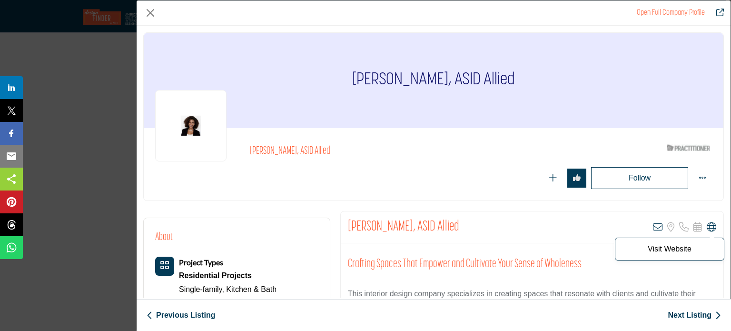
click at [707, 226] on icon "Company Data Modal" at bounding box center [712, 227] width 10 height 10
click at [150, 16] on button "Close" at bounding box center [150, 13] width 14 height 14
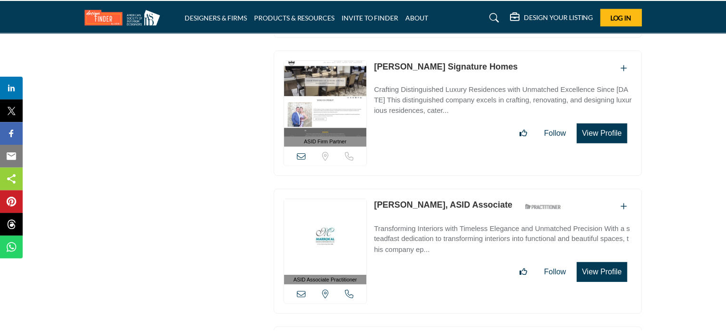
scroll to position [34215, 0]
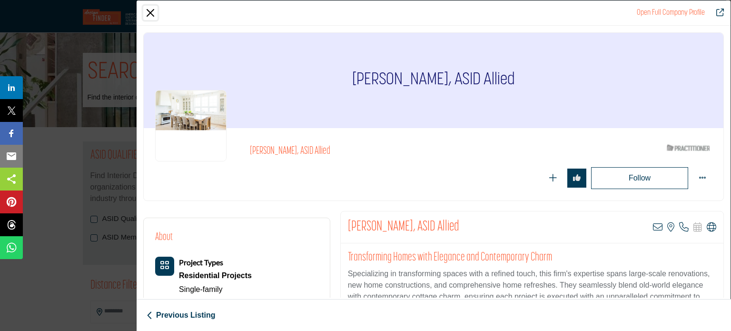
click at [154, 9] on button "Close" at bounding box center [150, 13] width 14 height 14
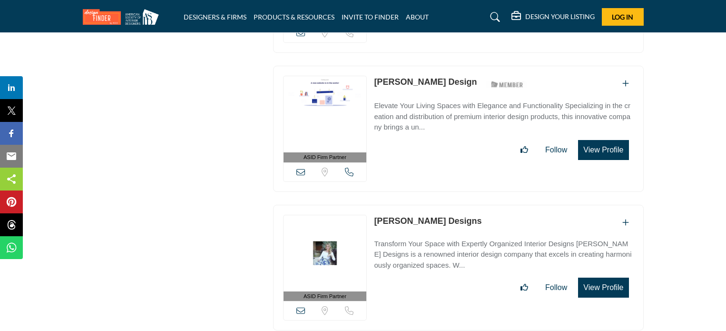
scroll to position [33221, 0]
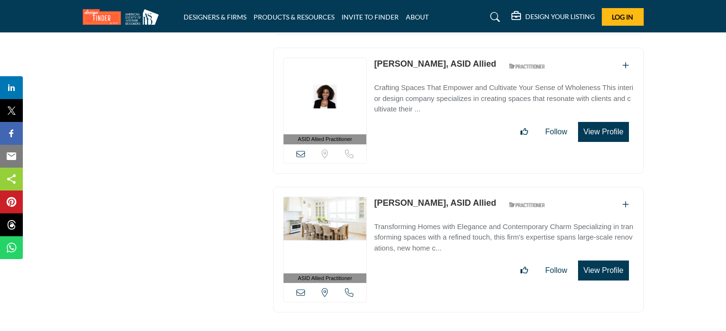
scroll to position [34162, 0]
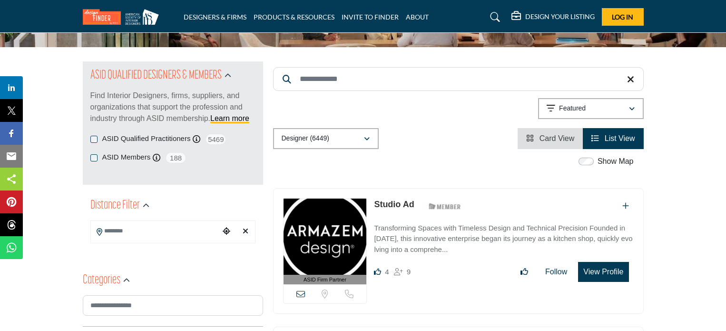
scroll to position [143, 0]
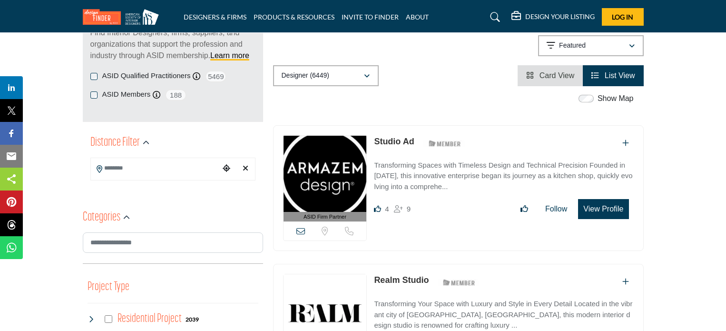
click at [561, 74] on span "Card View" at bounding box center [557, 75] width 35 height 8
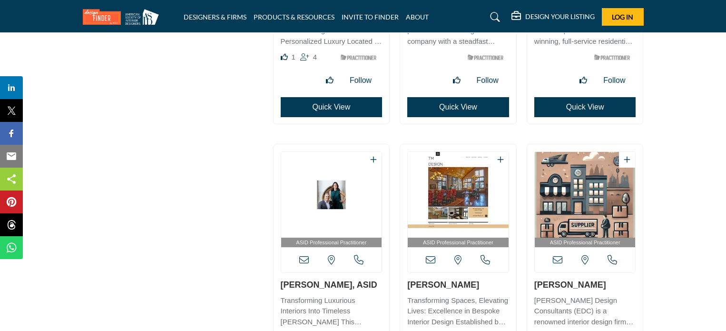
scroll to position [2184, 0]
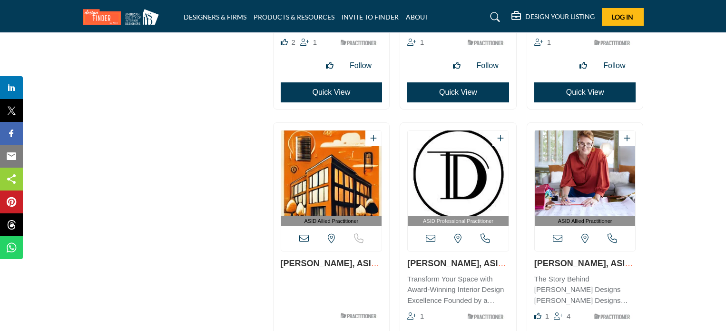
scroll to position [206, 0]
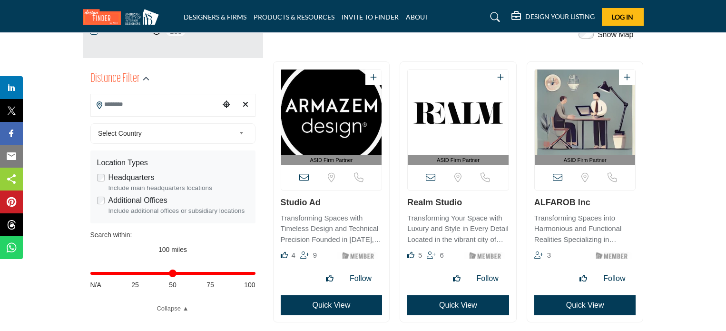
click at [214, 129] on span "Select Country" at bounding box center [166, 133] width 137 height 11
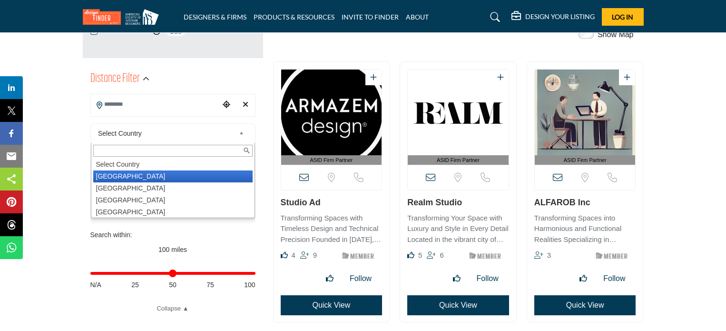
click at [161, 173] on li "United States" at bounding box center [172, 176] width 159 height 12
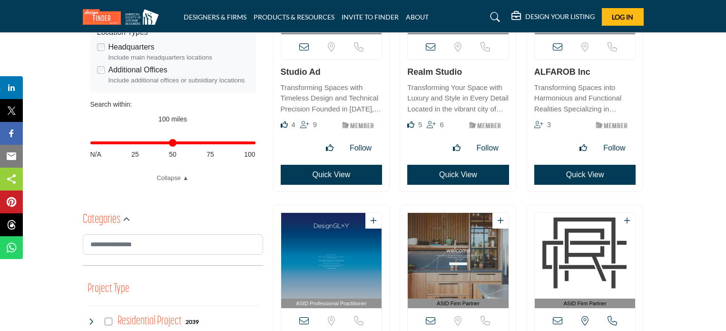
scroll to position [0, 0]
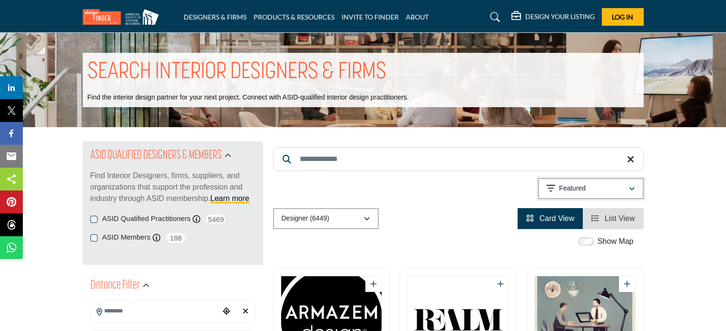
click at [602, 188] on div "Featured" at bounding box center [588, 188] width 82 height 11
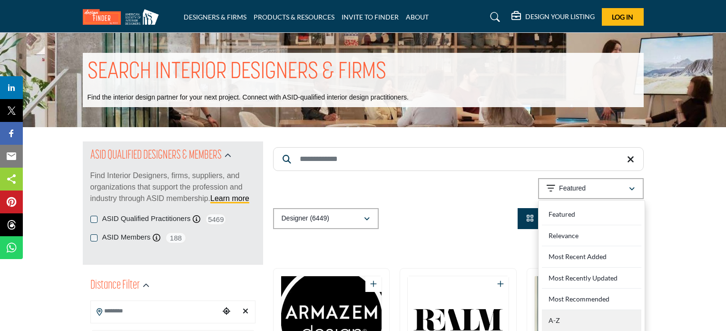
click at [558, 320] on div "A-Z" at bounding box center [591, 320] width 99 height 21
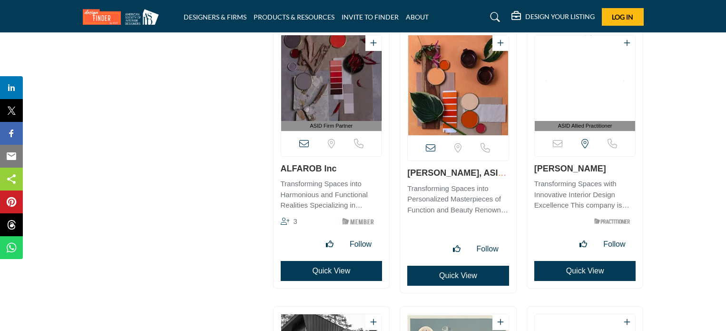
scroll to position [11859, 0]
